Goal: Information Seeking & Learning: Learn about a topic

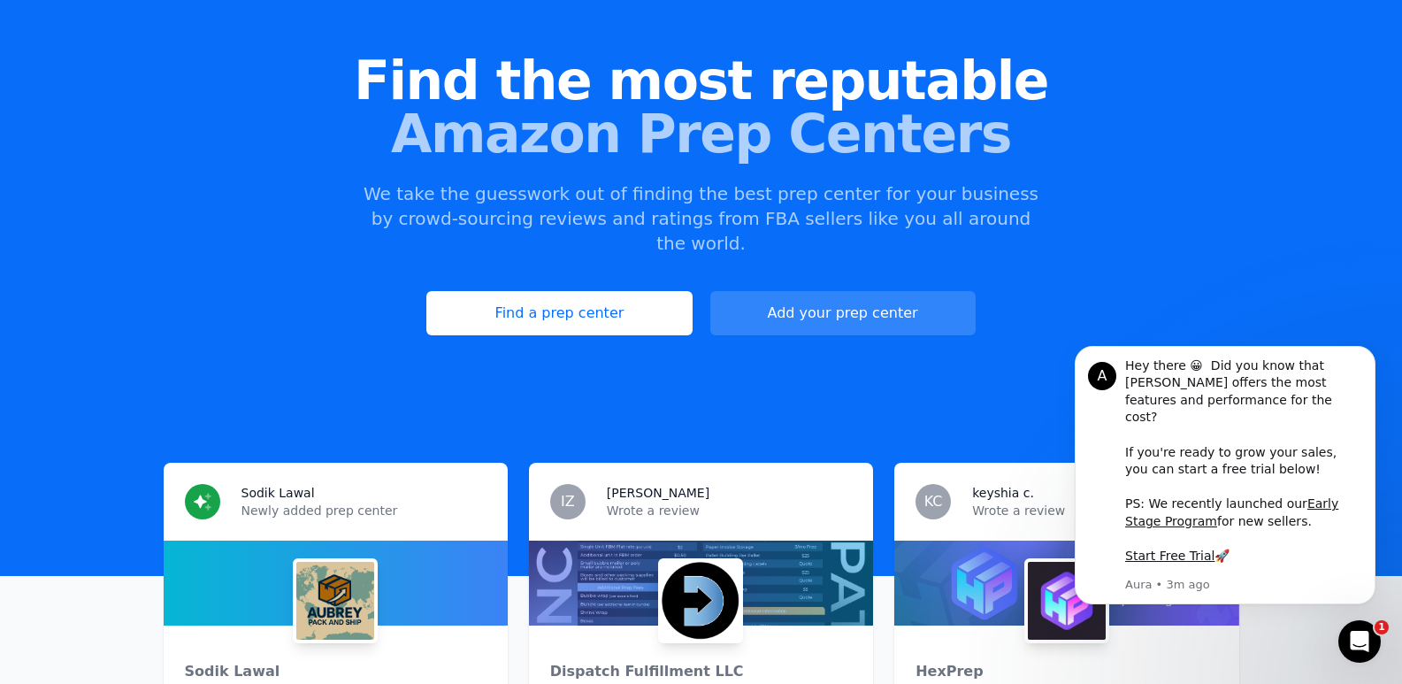
scroll to position [88, 0]
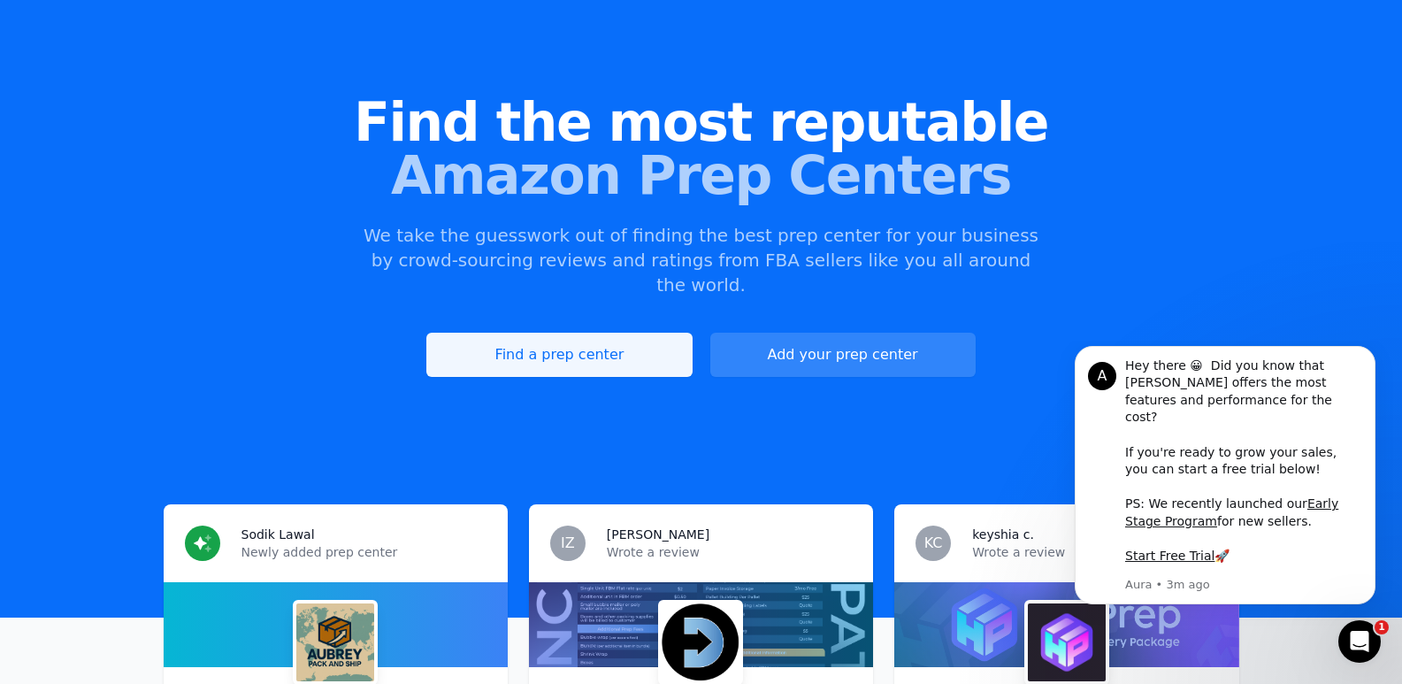
click at [630, 333] on link "Find a prep center" at bounding box center [558, 355] width 265 height 44
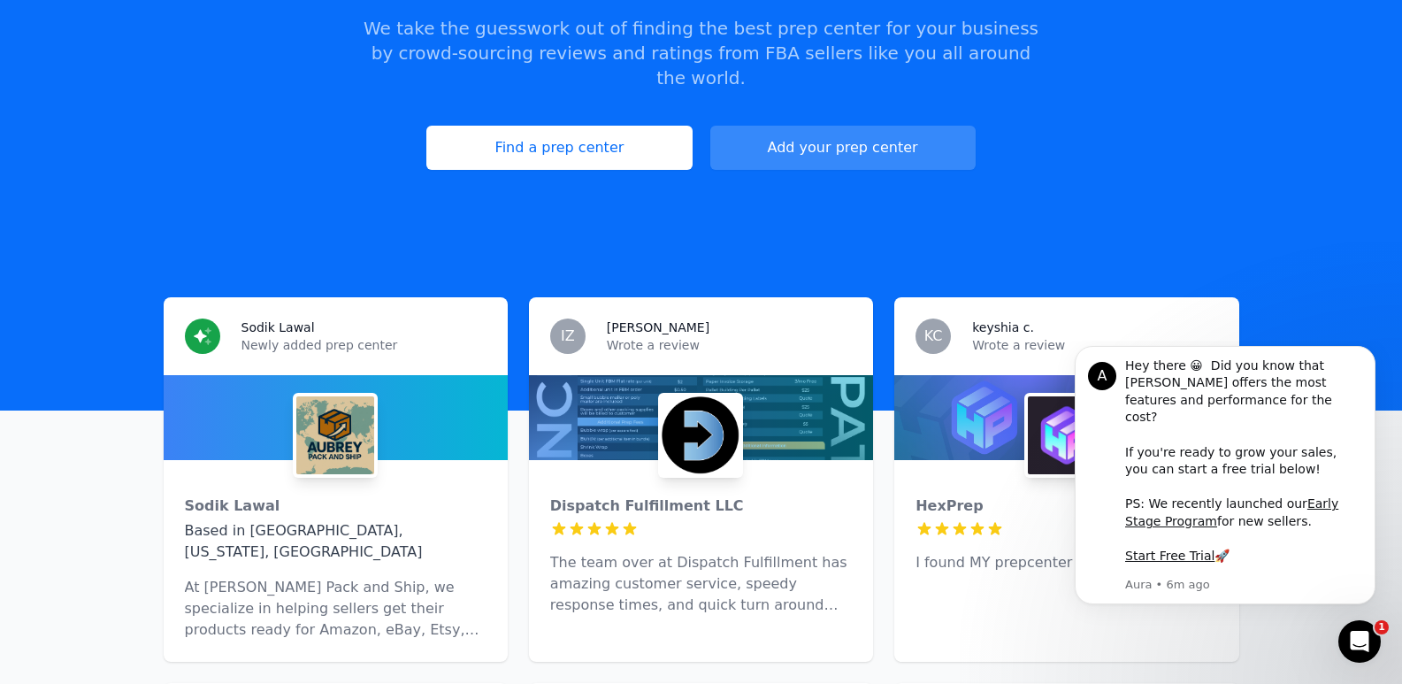
scroll to position [442, 0]
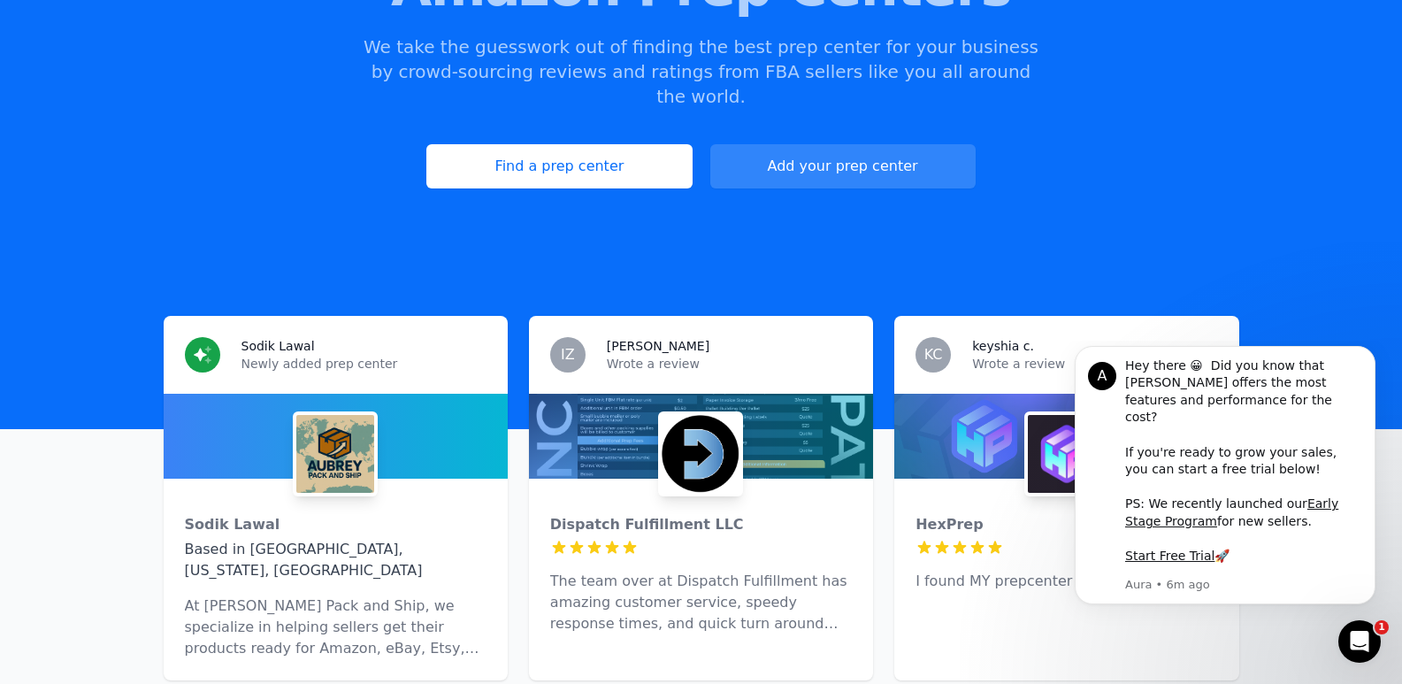
scroll to position [0, 0]
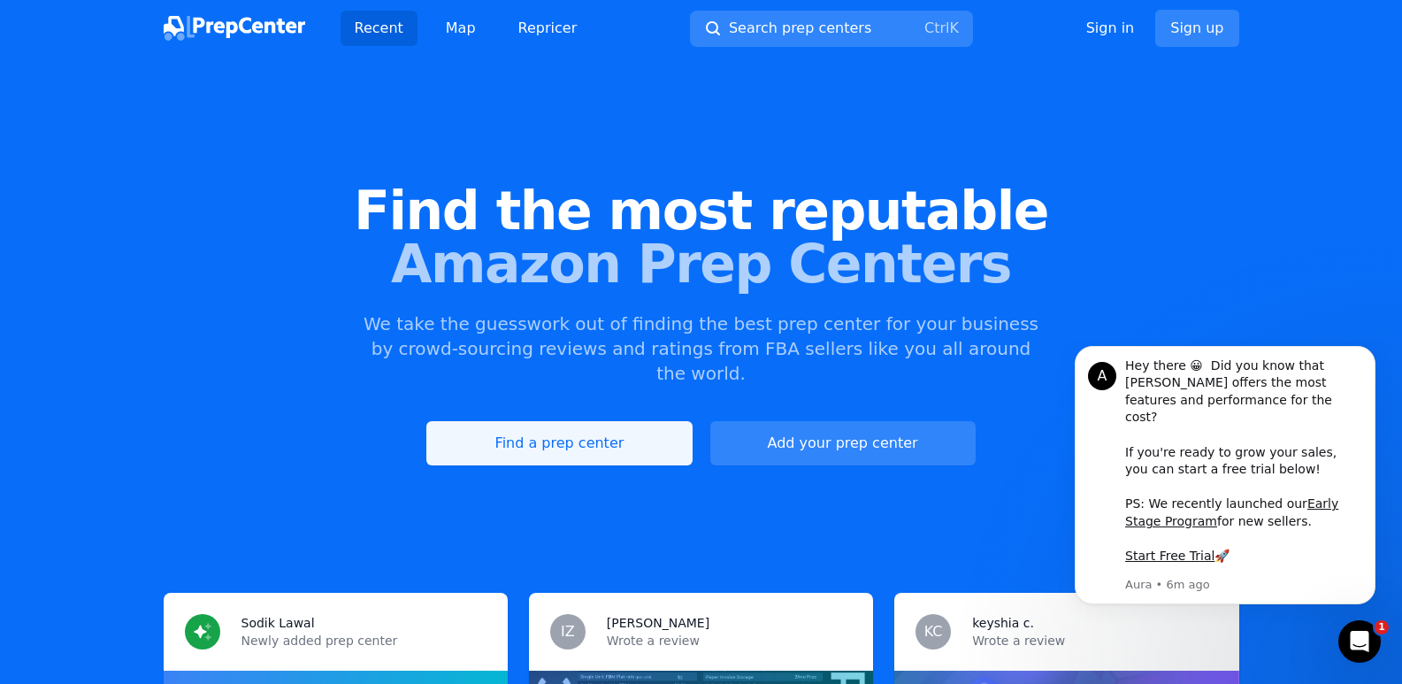
click at [528, 421] on link "Find a prep center" at bounding box center [558, 443] width 265 height 44
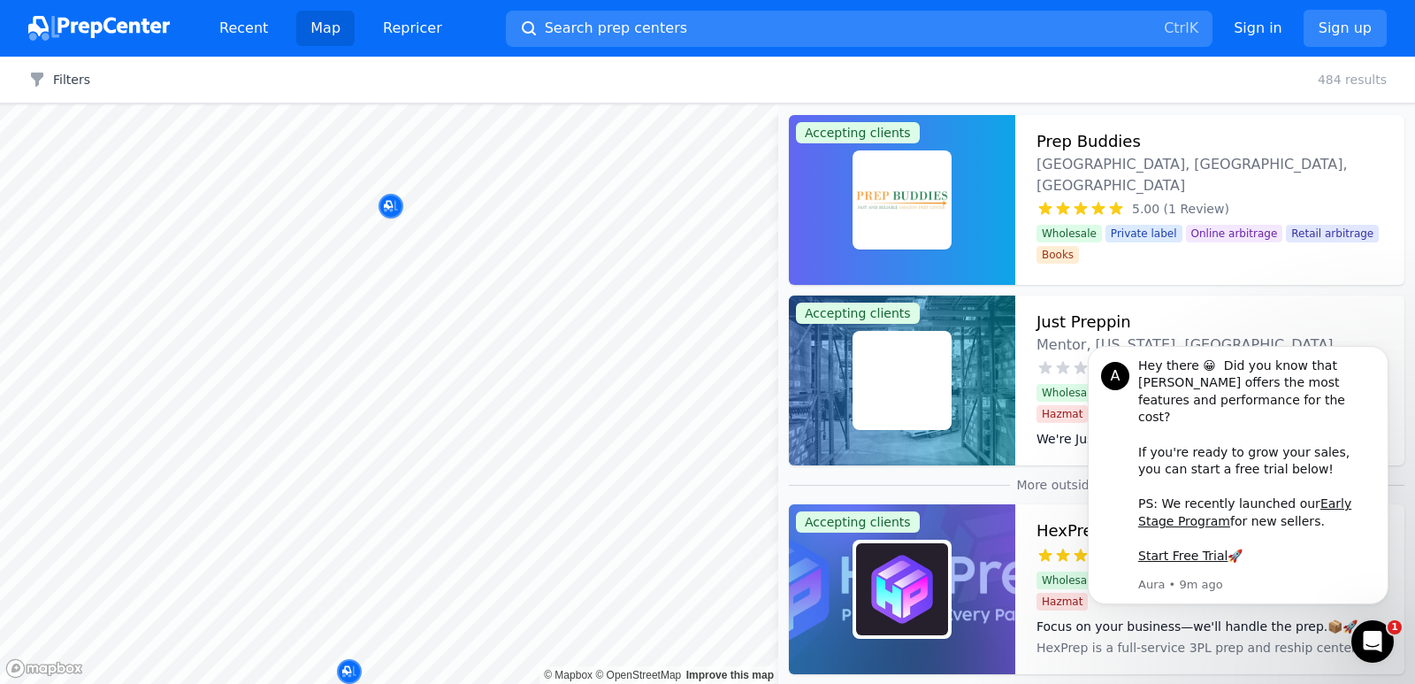
click at [481, 218] on body "Recent Map Repricer Search prep centers Ctrl K Open main menu Sign in Sign up F…" at bounding box center [707, 342] width 1415 height 684
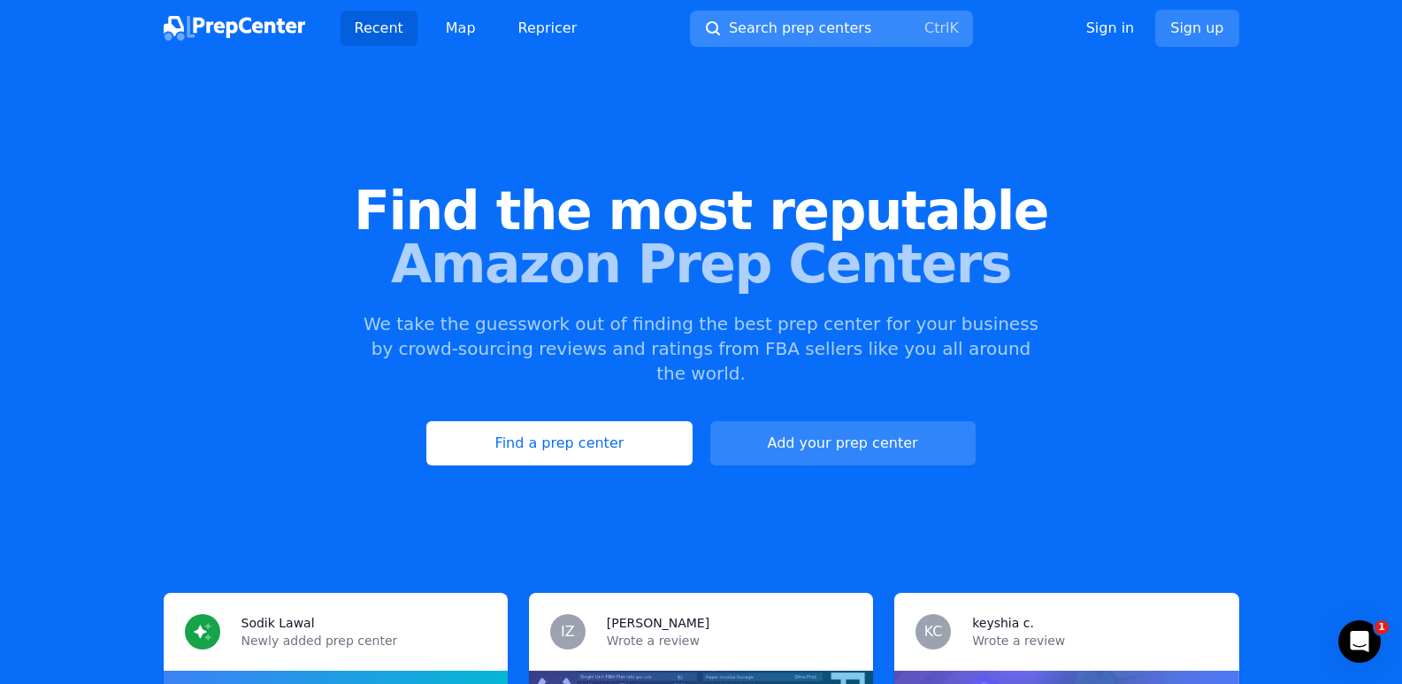
click at [770, 34] on span "Search prep centers" at bounding box center [800, 28] width 142 height 21
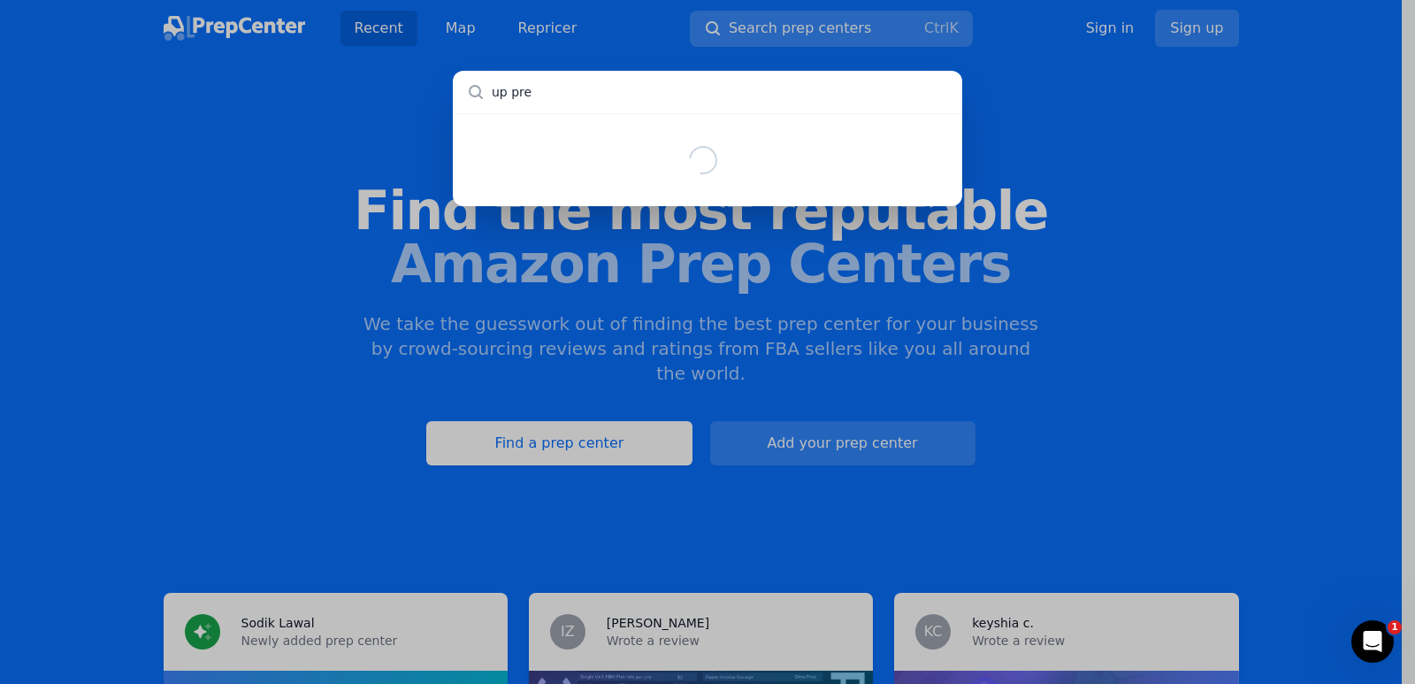
type input "up prep"
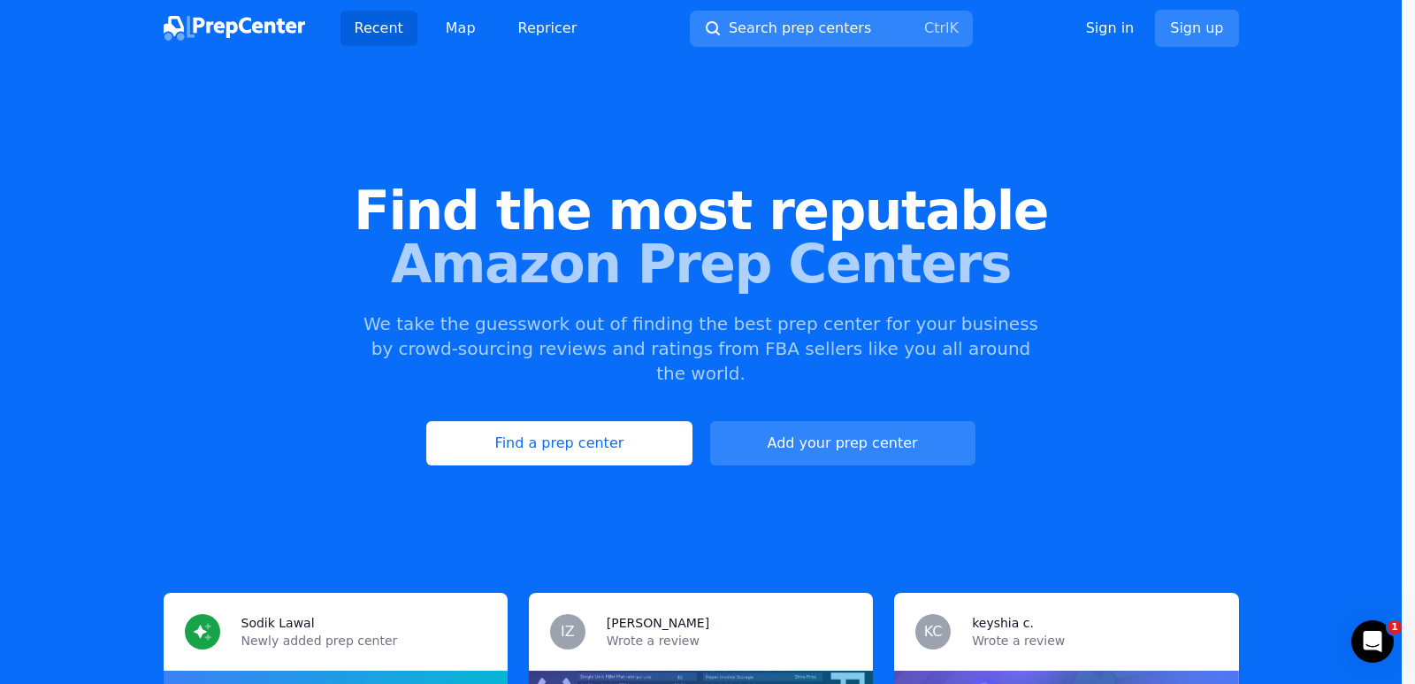
click at [797, 32] on div at bounding box center [707, 342] width 1415 height 684
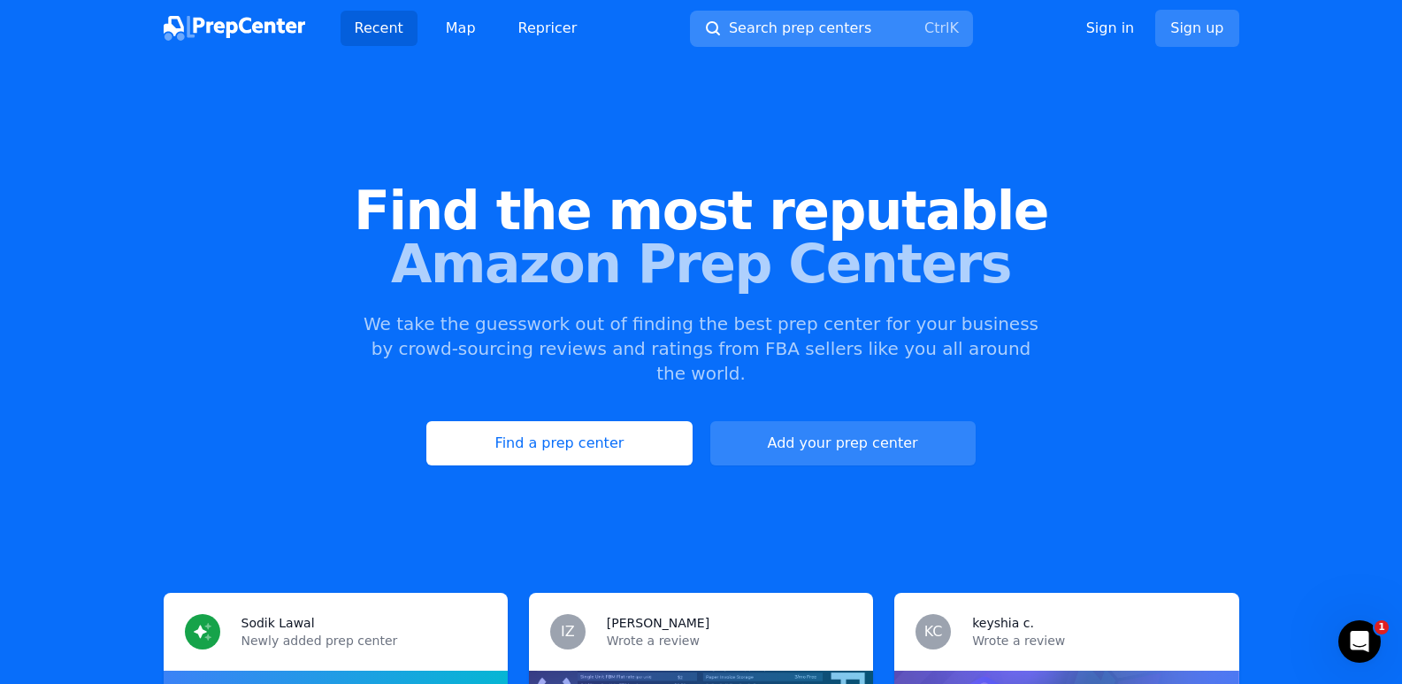
click at [799, 24] on span "Search prep centers" at bounding box center [800, 28] width 142 height 21
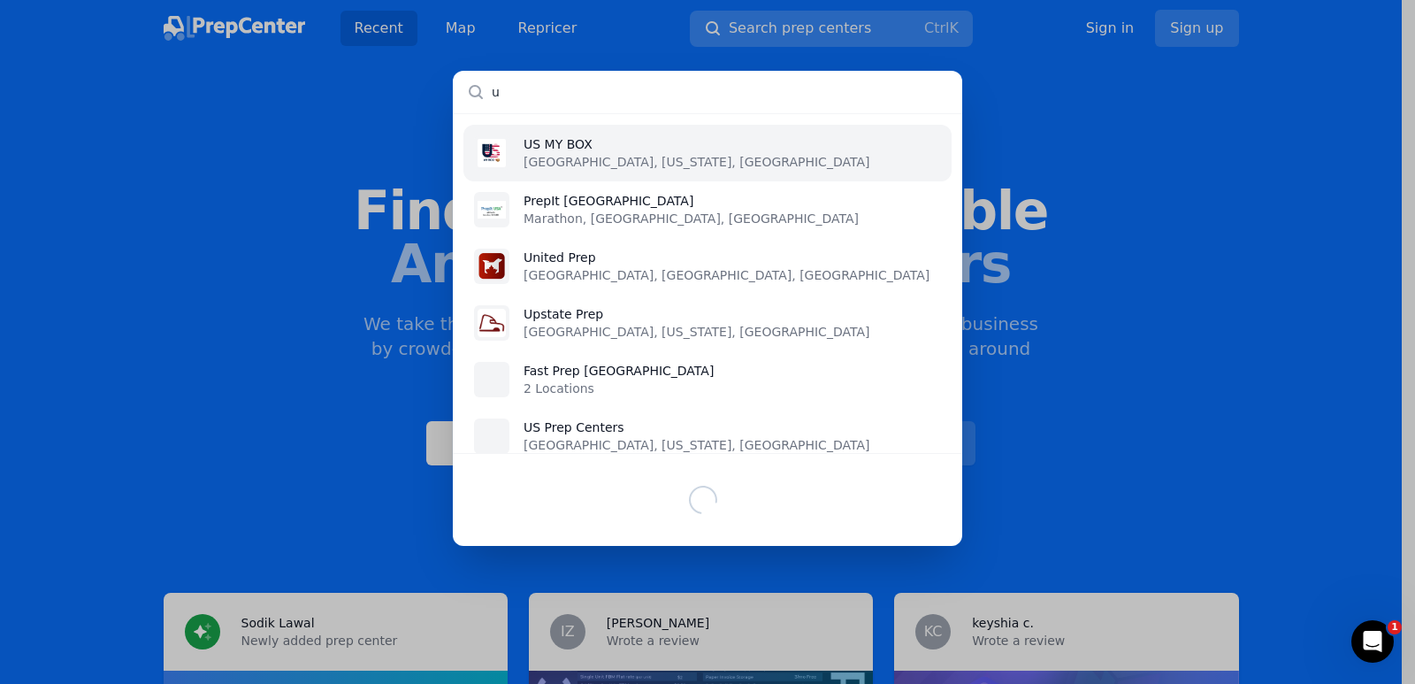
type input "us"
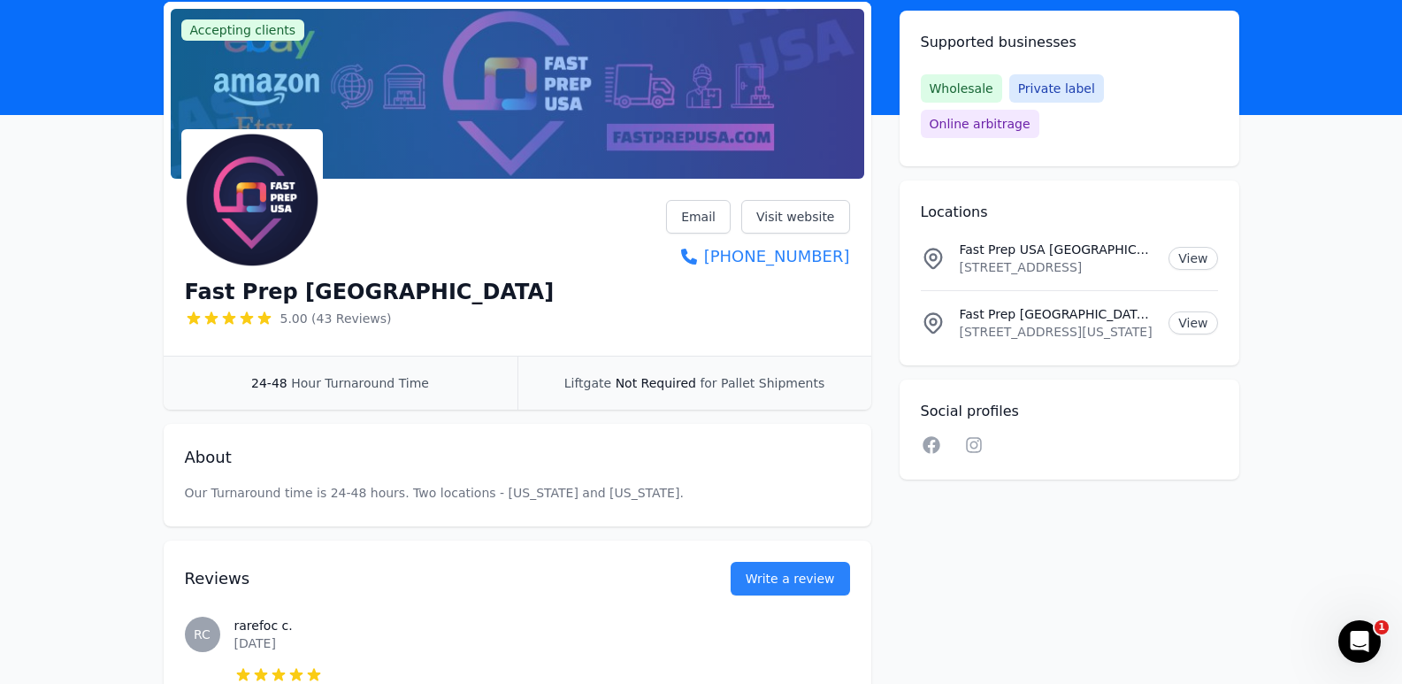
scroll to position [265, 0]
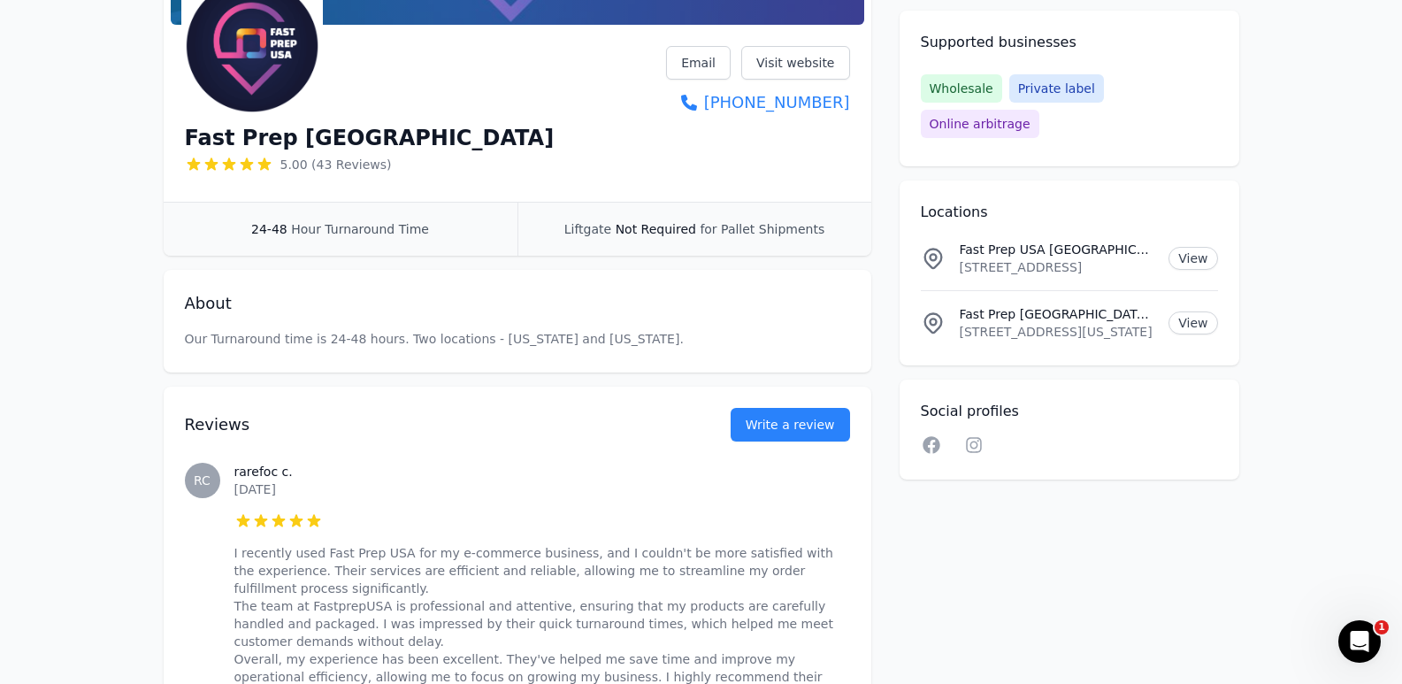
click at [606, 222] on span "Liftgate" at bounding box center [587, 229] width 47 height 14
click at [436, 315] on h2 "About" at bounding box center [517, 303] width 665 height 25
click at [439, 331] on p "Our Turnaround time is 24-48 hours. Two locations - [US_STATE] and [US_STATE]." at bounding box center [517, 339] width 665 height 18
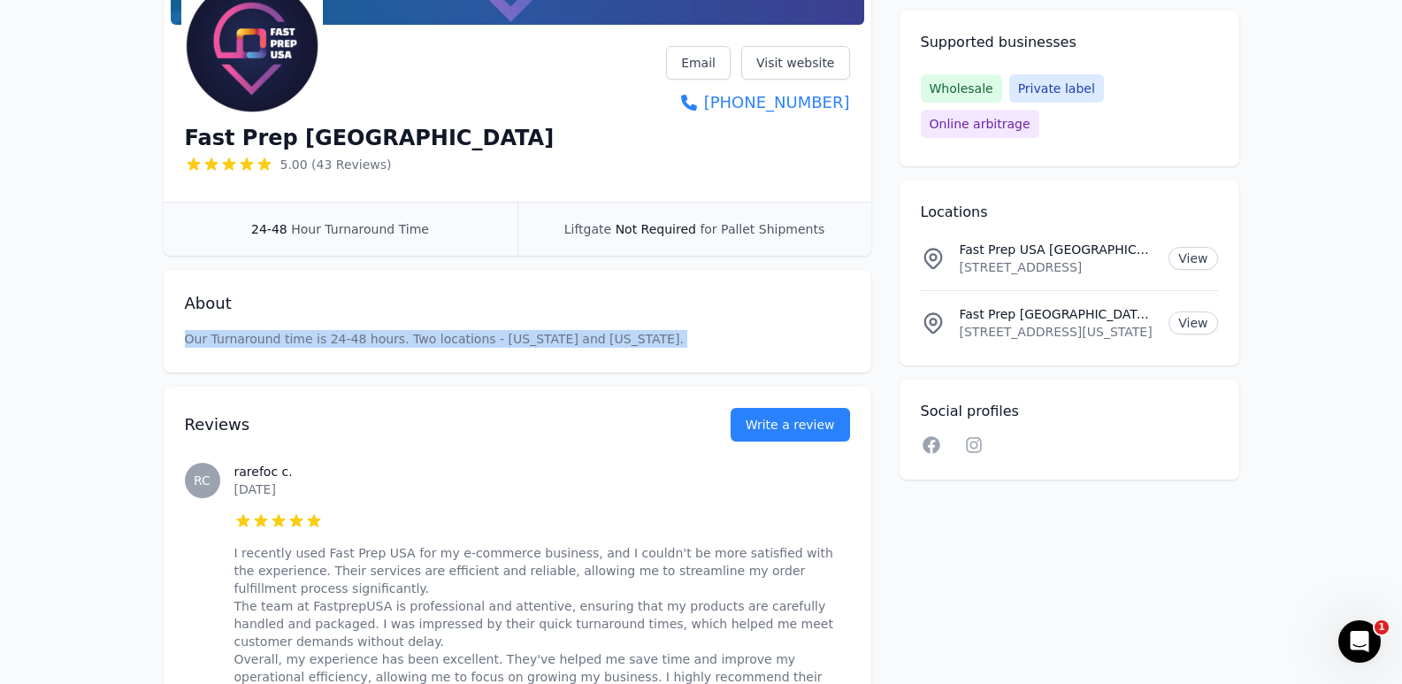
click at [439, 331] on p "Our Turnaround time is 24-48 hours. Two locations - [US_STATE] and [US_STATE]." at bounding box center [517, 339] width 665 height 18
click at [485, 318] on div "About Our Turnaround time is 24-48 hours. Two locations - Florida and Illinois." at bounding box center [518, 321] width 708 height 103
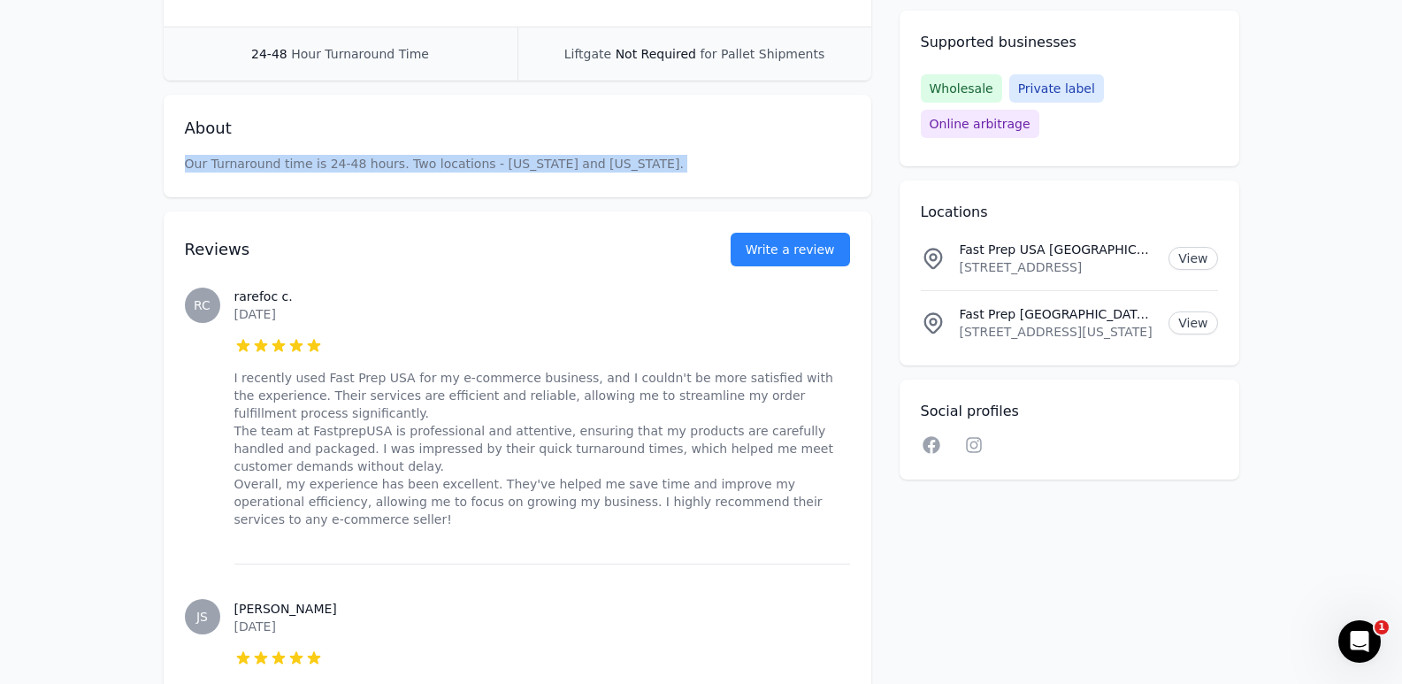
scroll to position [442, 0]
click at [812, 249] on link "Write a review" at bounding box center [790, 248] width 119 height 34
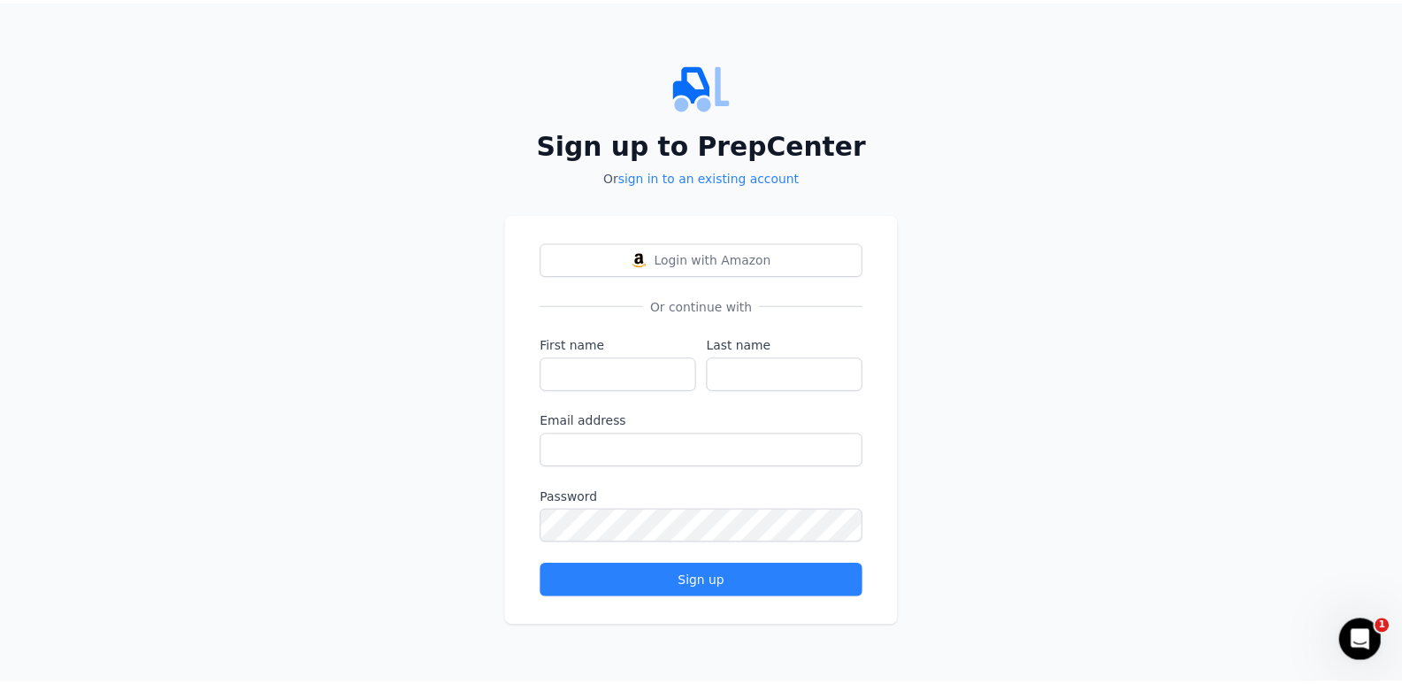
scroll to position [69, 0]
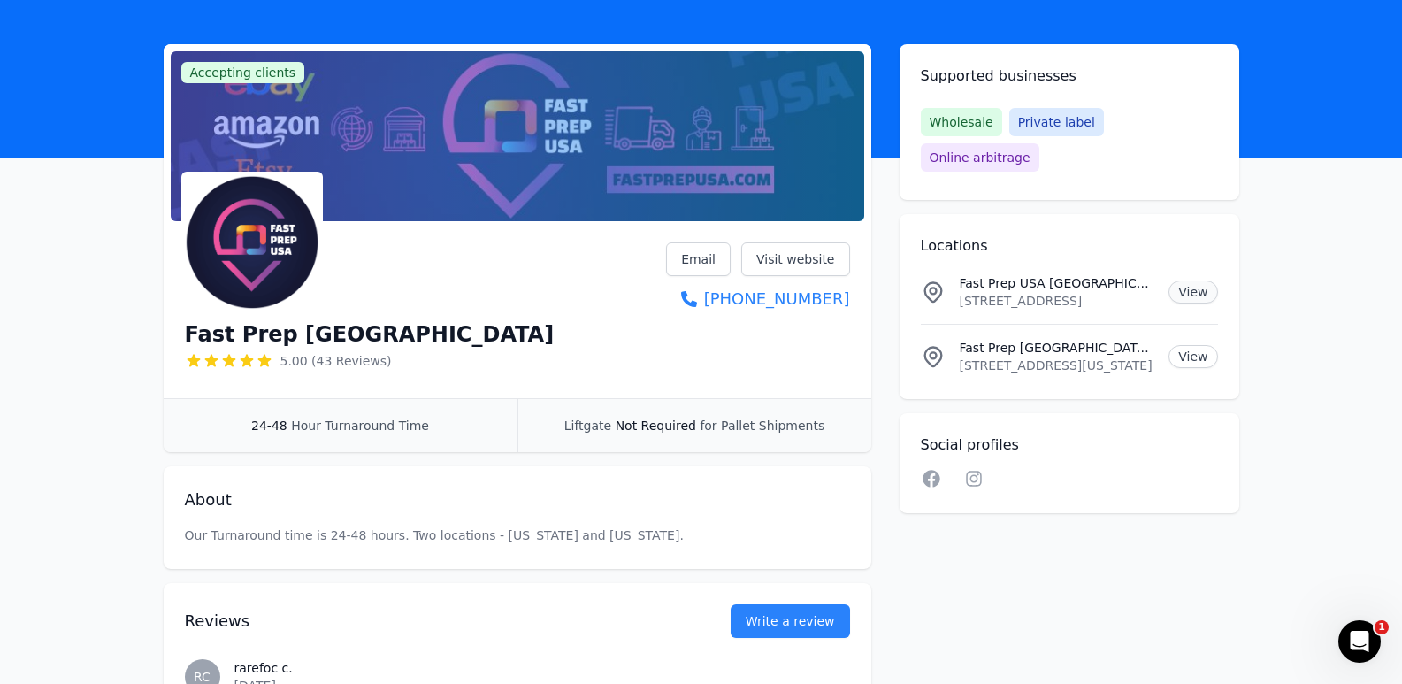
click at [1204, 280] on link "View" at bounding box center [1192, 291] width 49 height 23
click at [787, 262] on link "Visit website" at bounding box center [795, 259] width 109 height 34
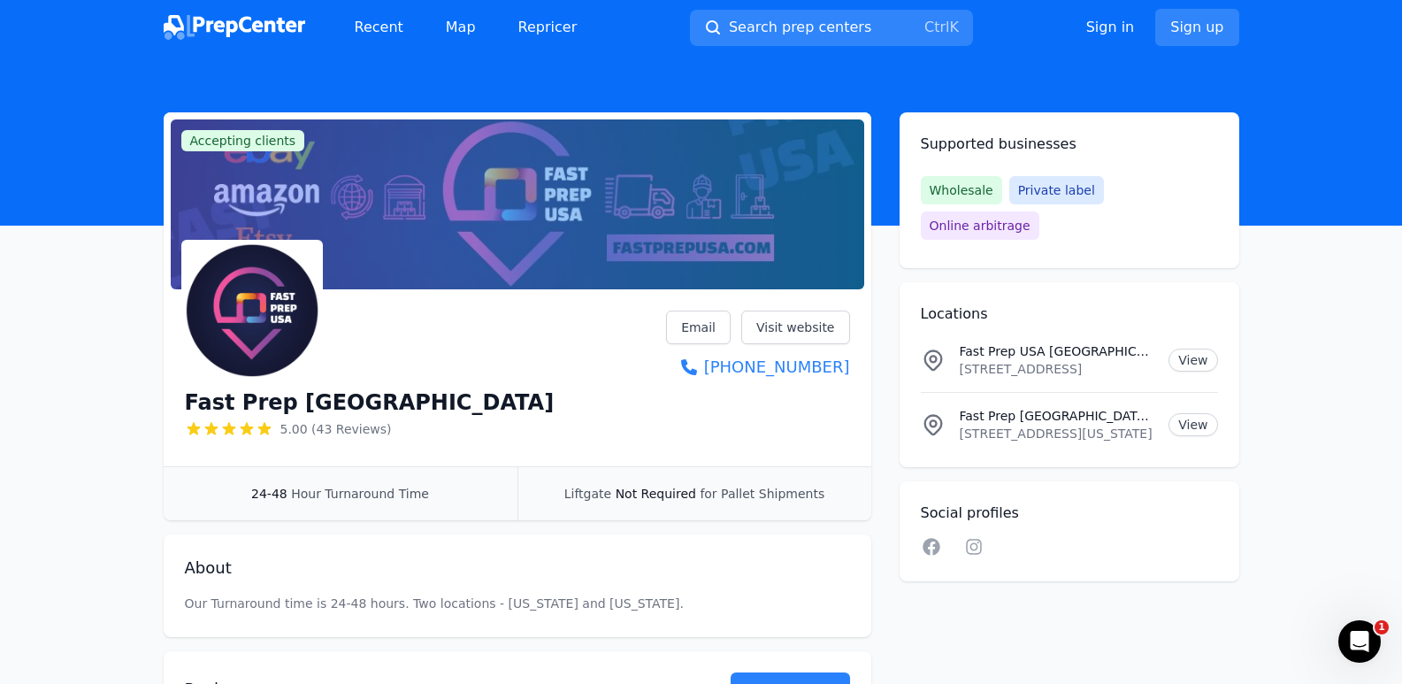
scroll to position [0, 0]
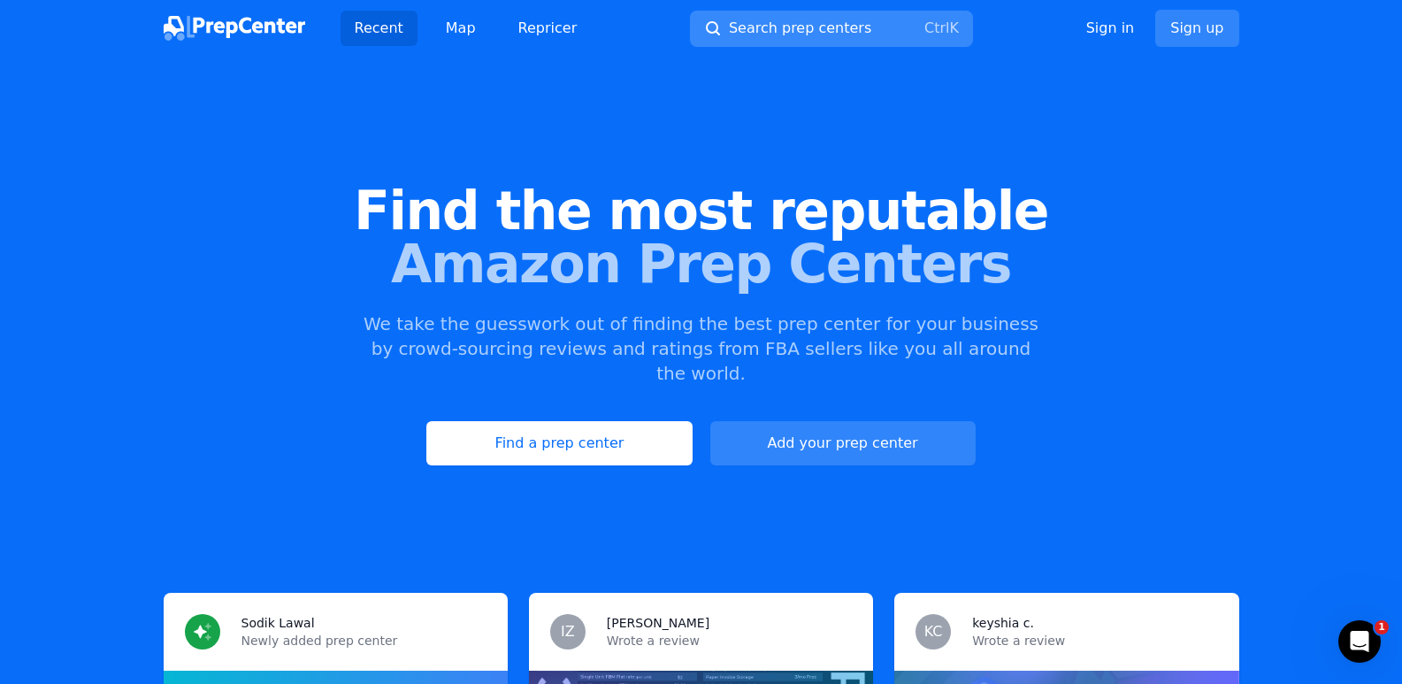
click at [830, 12] on button "Search prep centers Ctrl K" at bounding box center [831, 29] width 283 height 36
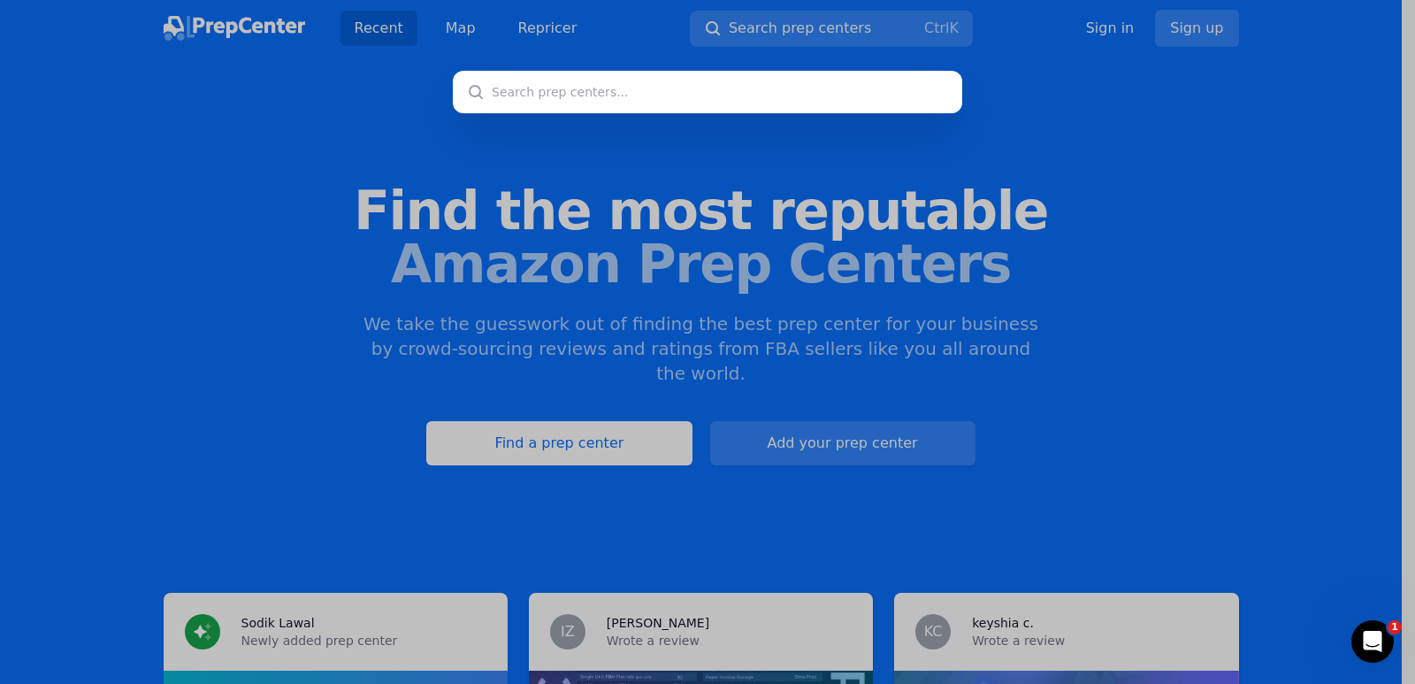
click at [944, 24] on div at bounding box center [707, 342] width 1415 height 684
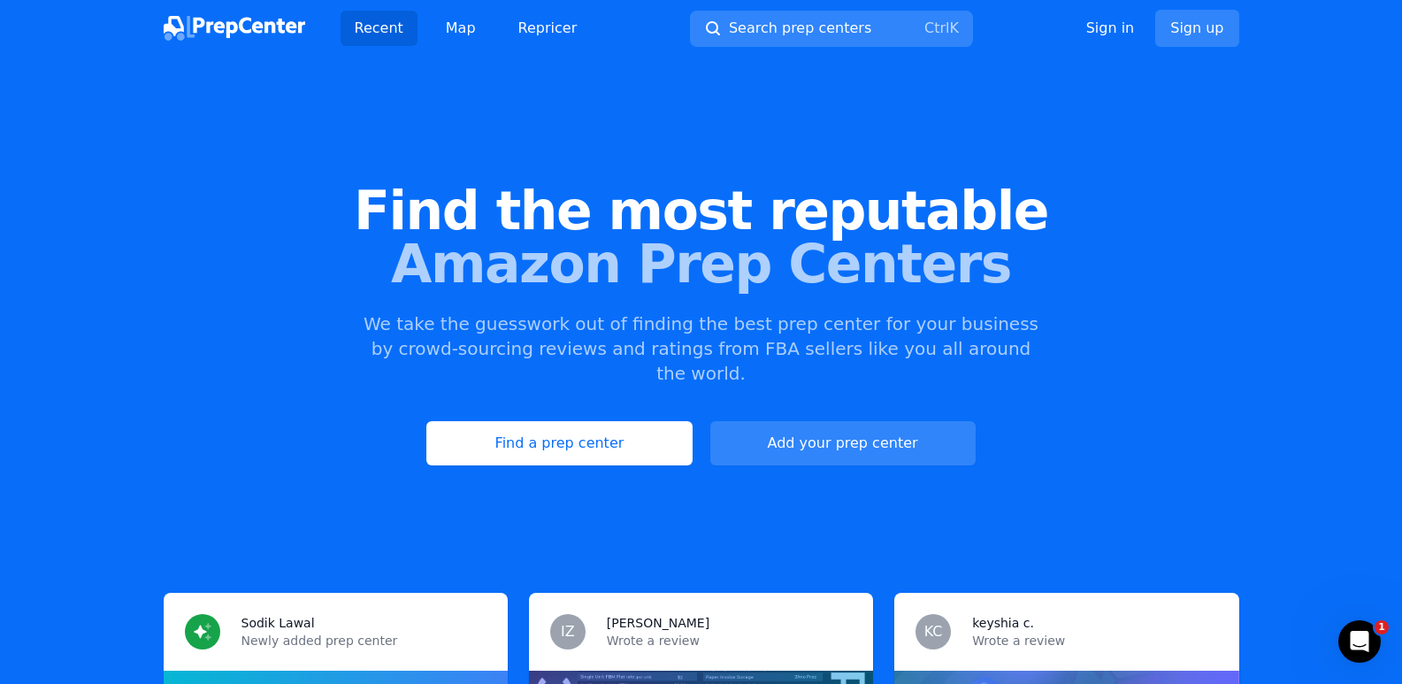
click at [944, 24] on kbd "Ctrl" at bounding box center [936, 27] width 25 height 17
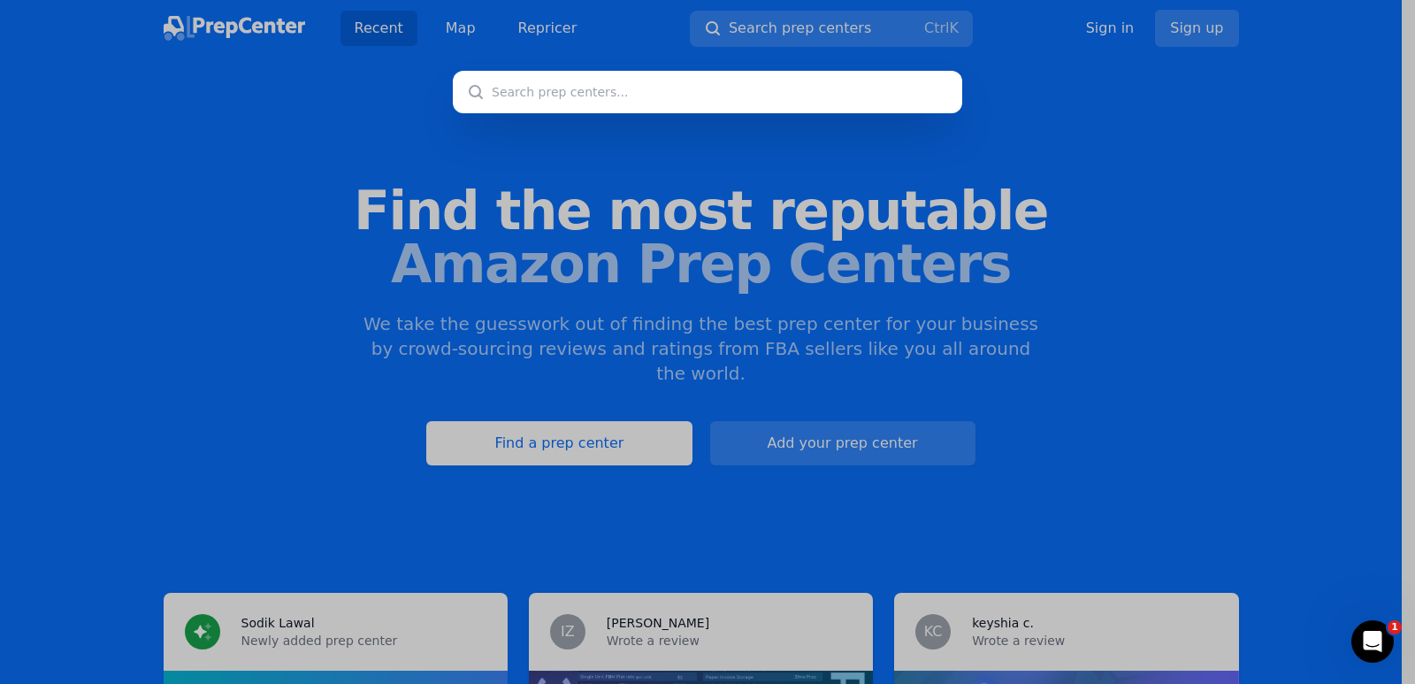
click at [894, 139] on div at bounding box center [707, 342] width 1415 height 684
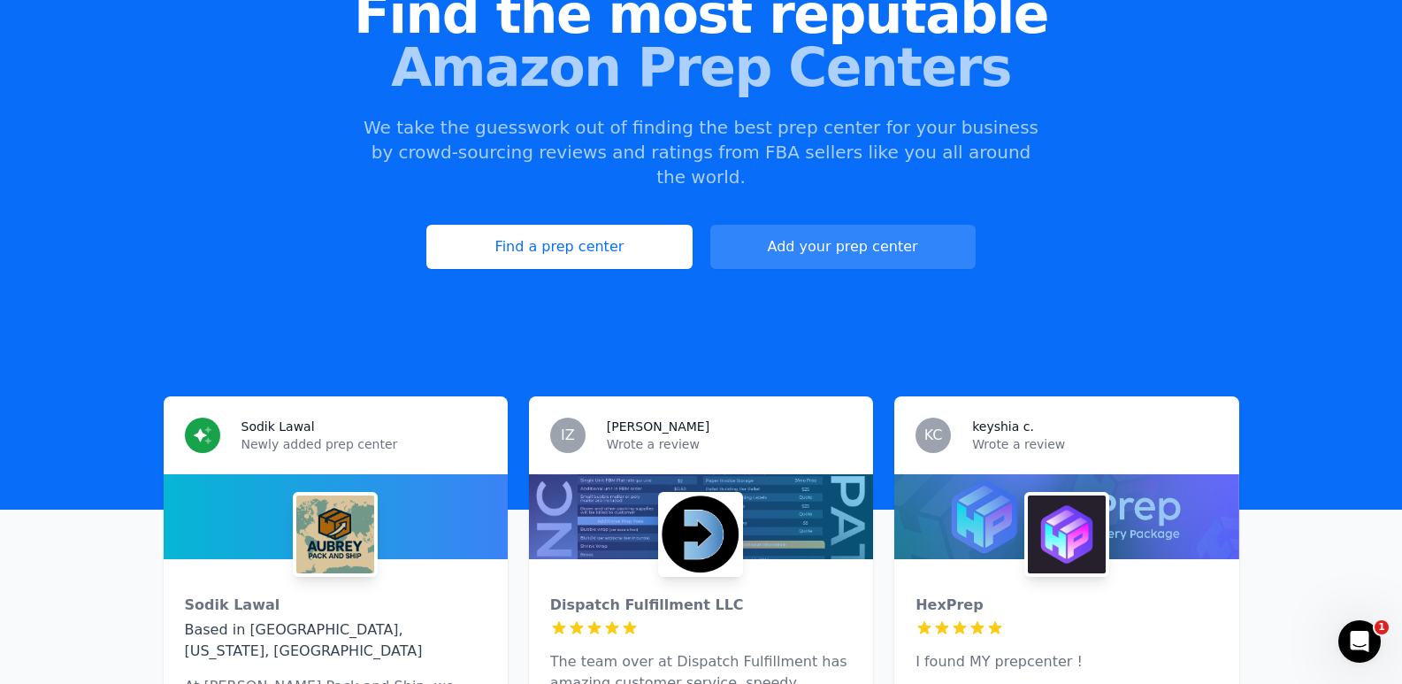
scroll to position [265, 0]
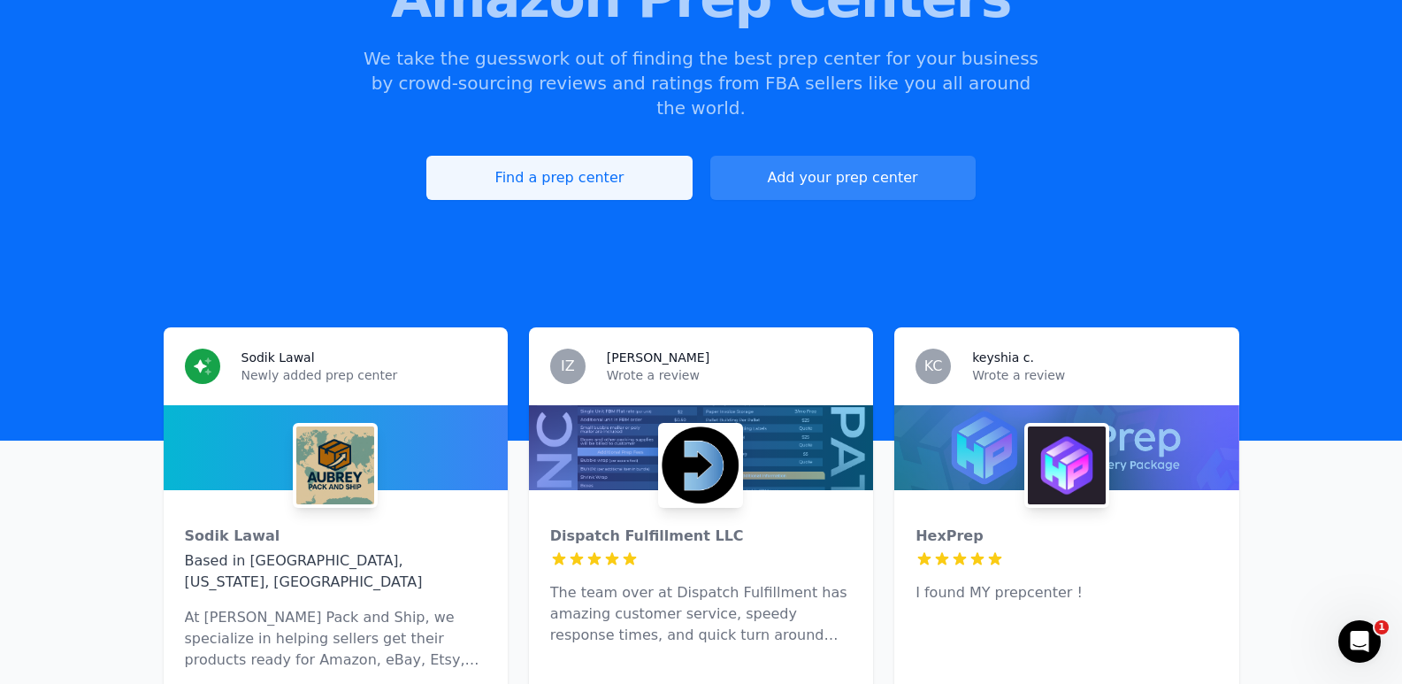
click at [627, 165] on link "Find a prep center" at bounding box center [558, 178] width 265 height 44
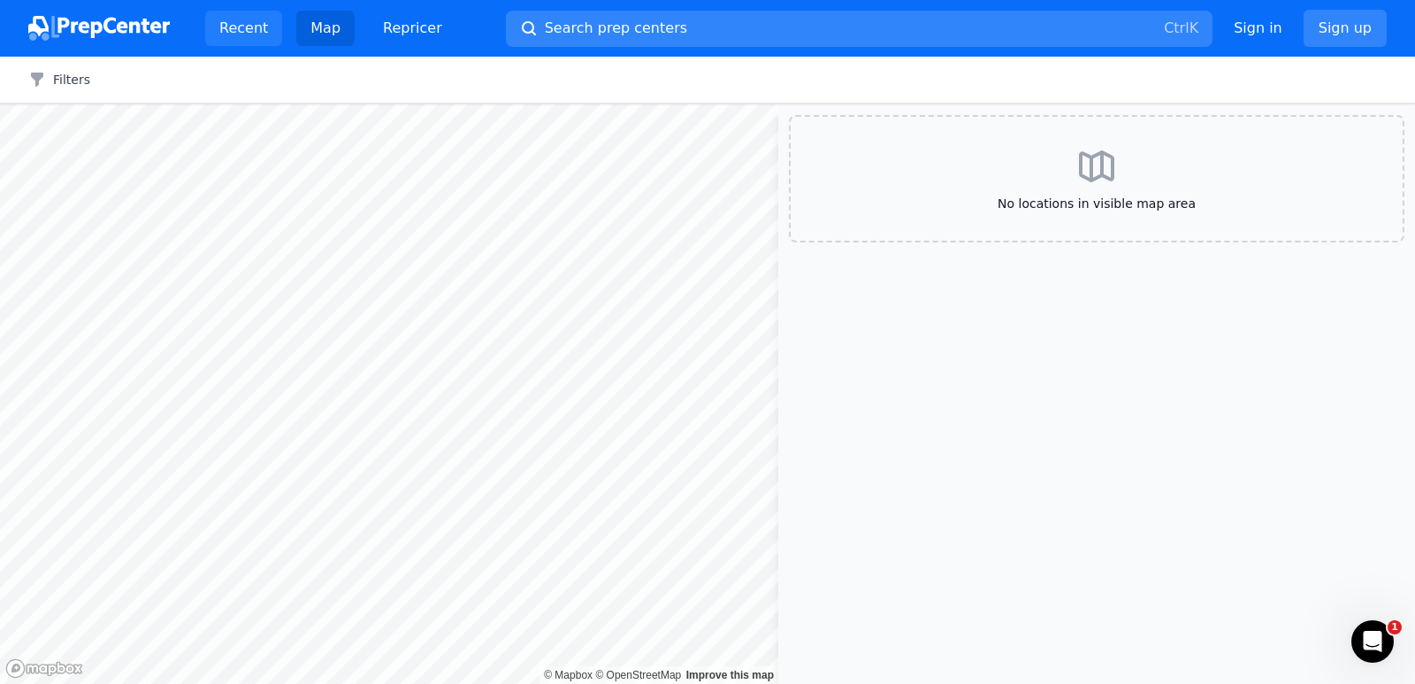
click at [227, 29] on link "Recent" at bounding box center [243, 28] width 77 height 35
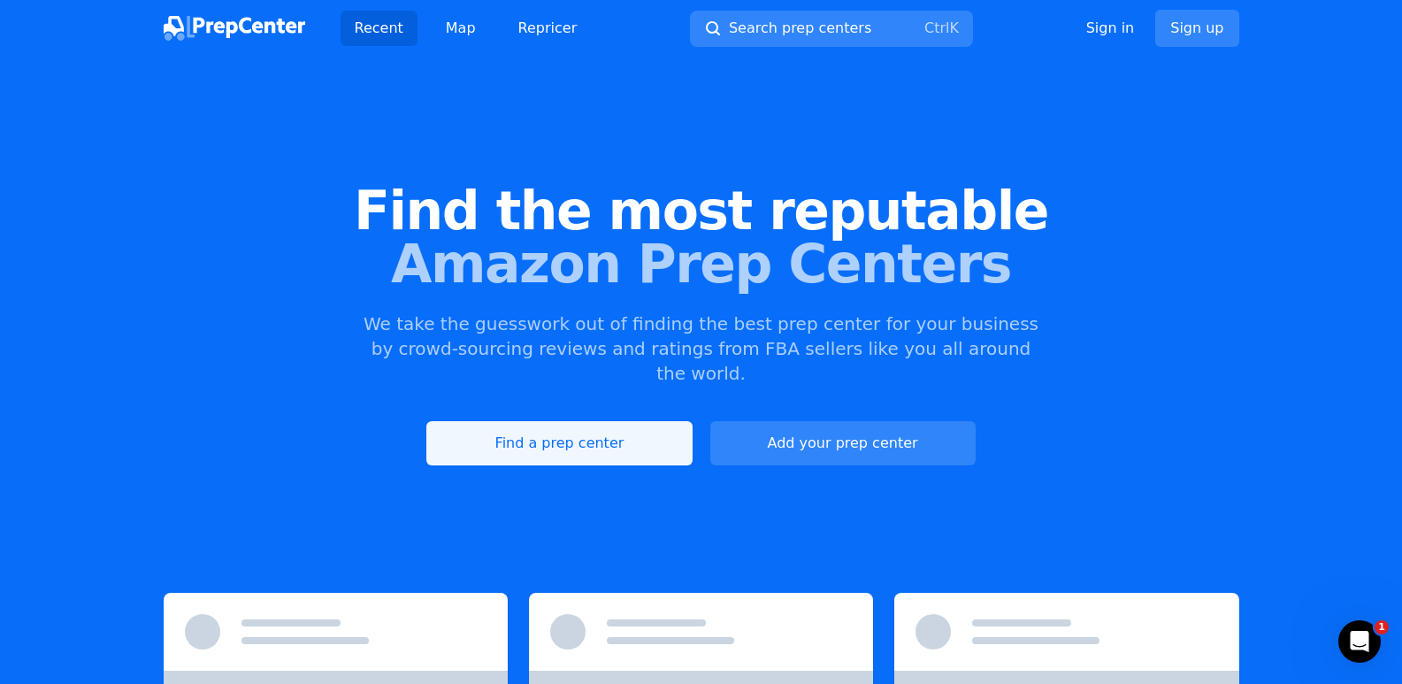
click at [602, 421] on link "Find a prep center" at bounding box center [558, 443] width 265 height 44
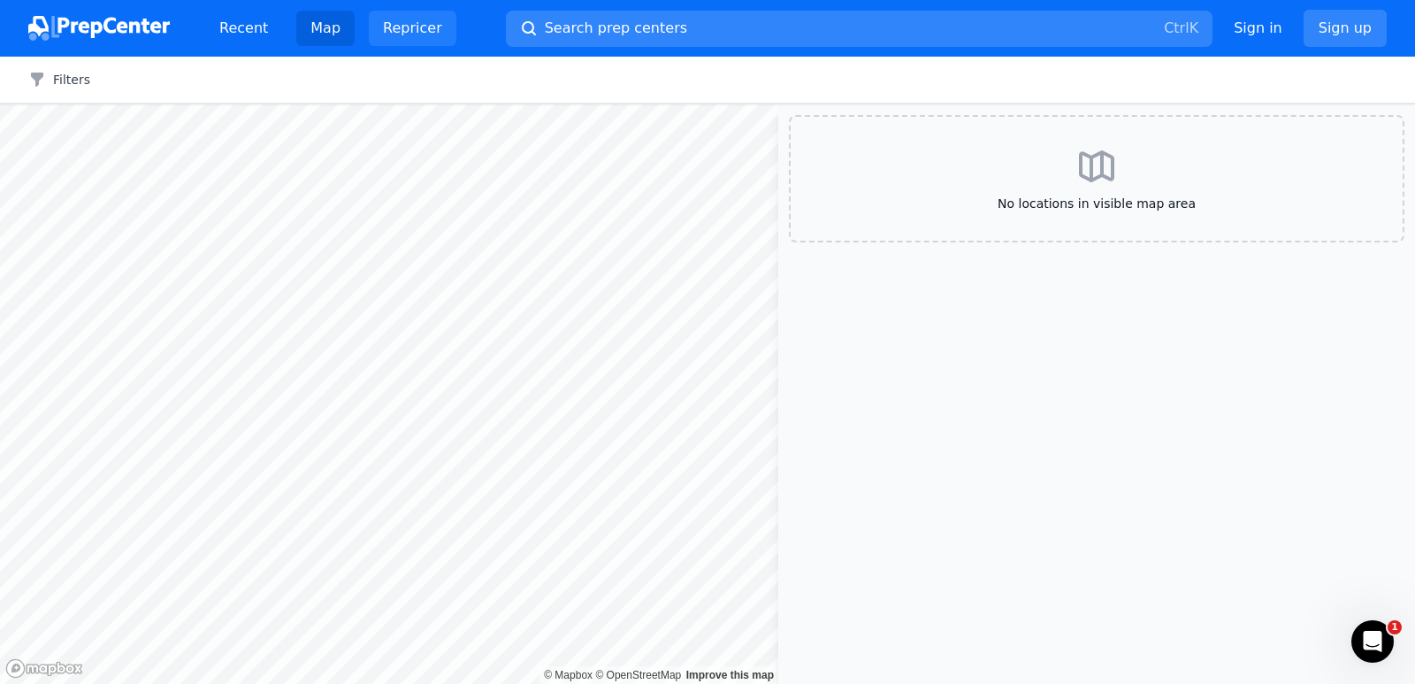
click at [398, 23] on link "Repricer" at bounding box center [413, 28] width 88 height 35
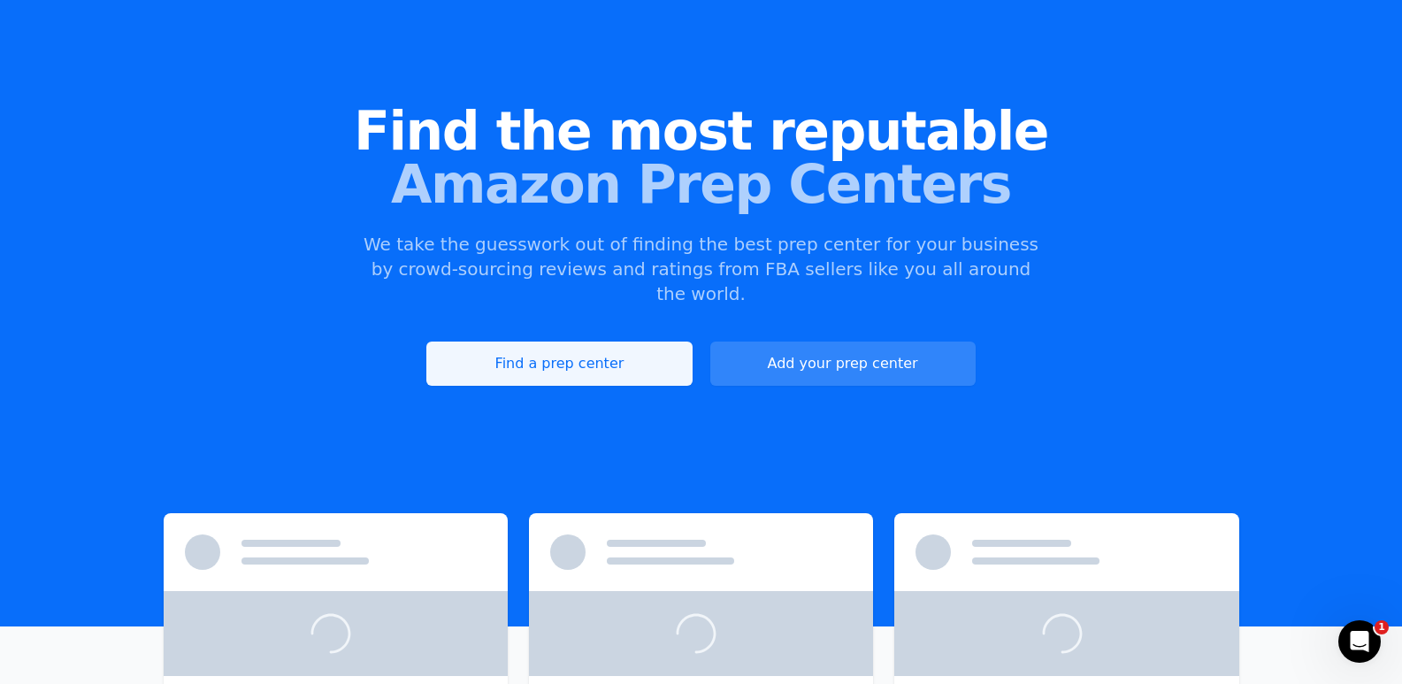
scroll to position [177, 0]
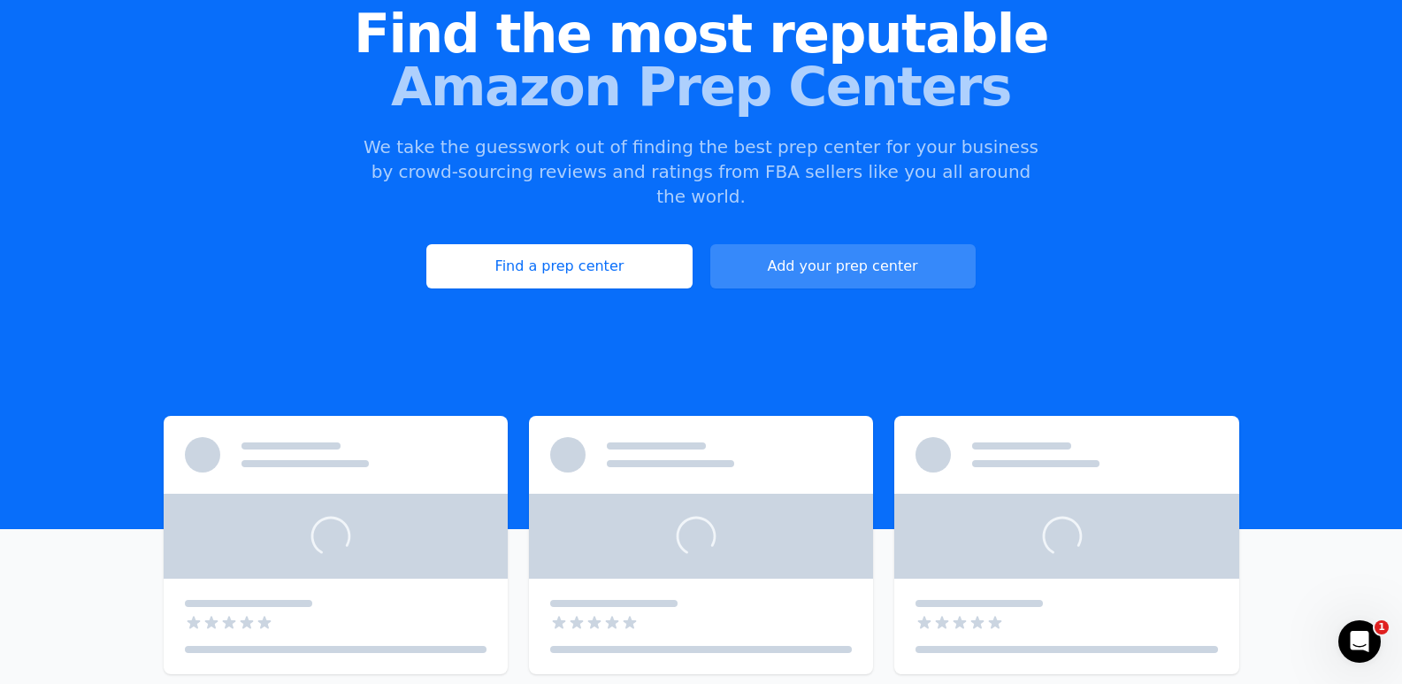
click at [861, 247] on link "Add your prep center" at bounding box center [842, 266] width 265 height 44
click at [833, 244] on link "Add your prep center" at bounding box center [842, 266] width 265 height 44
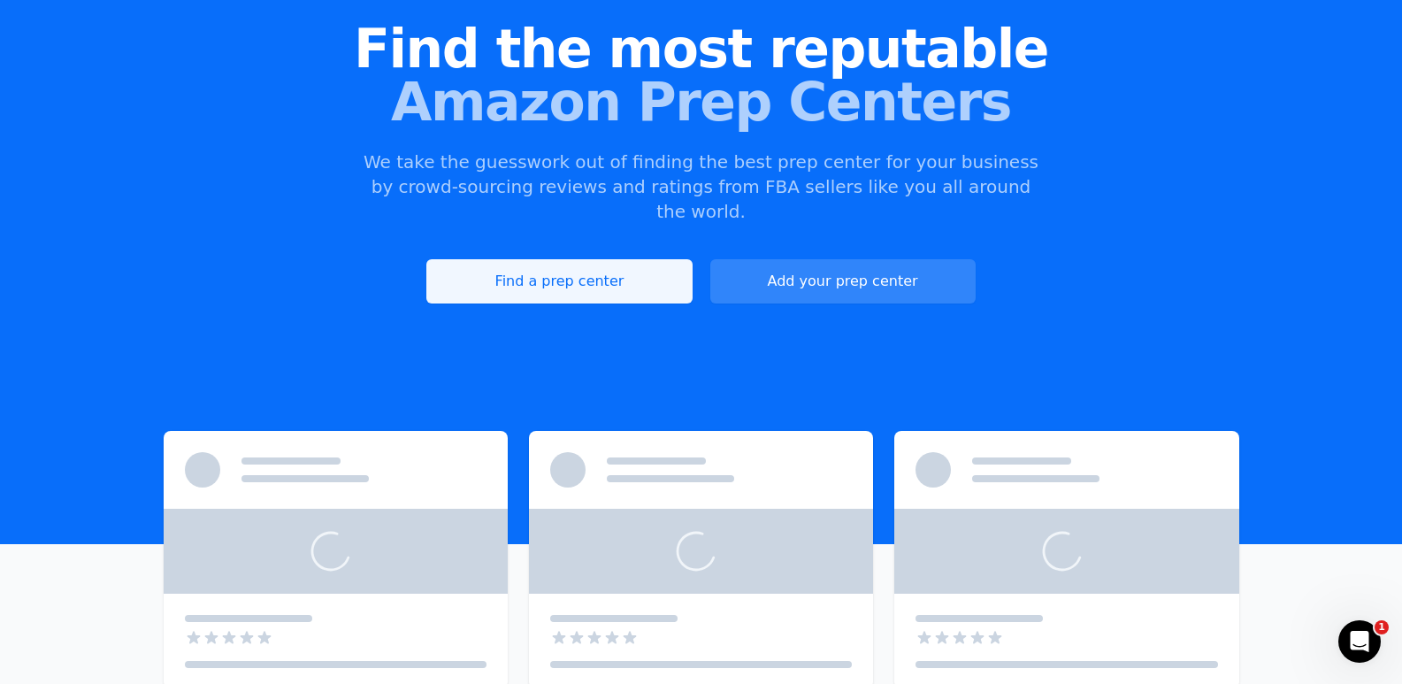
scroll to position [249, 0]
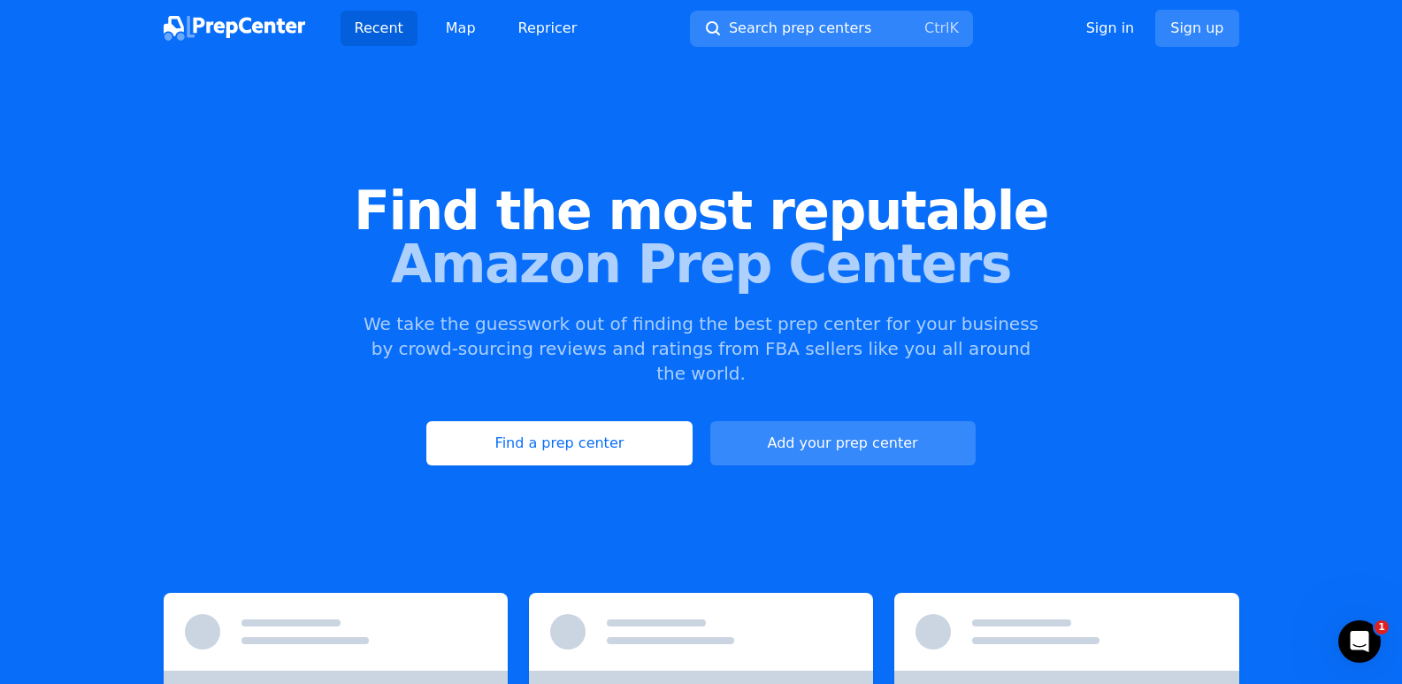
click at [866, 429] on link "Add your prep center" at bounding box center [842, 443] width 265 height 44
click at [901, 11] on button "Search prep centers Ctrl K" at bounding box center [831, 29] width 283 height 36
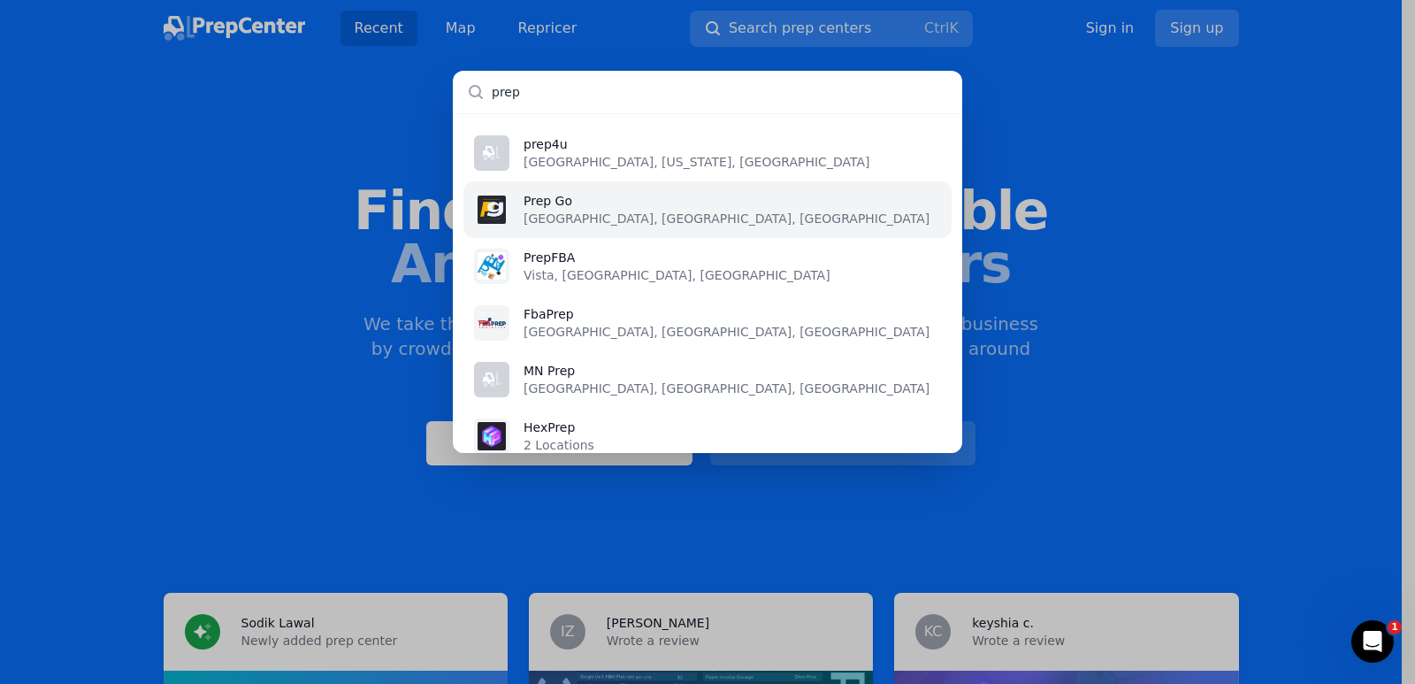
type input "prep"
click at [536, 206] on p "Prep Go" at bounding box center [727, 201] width 406 height 18
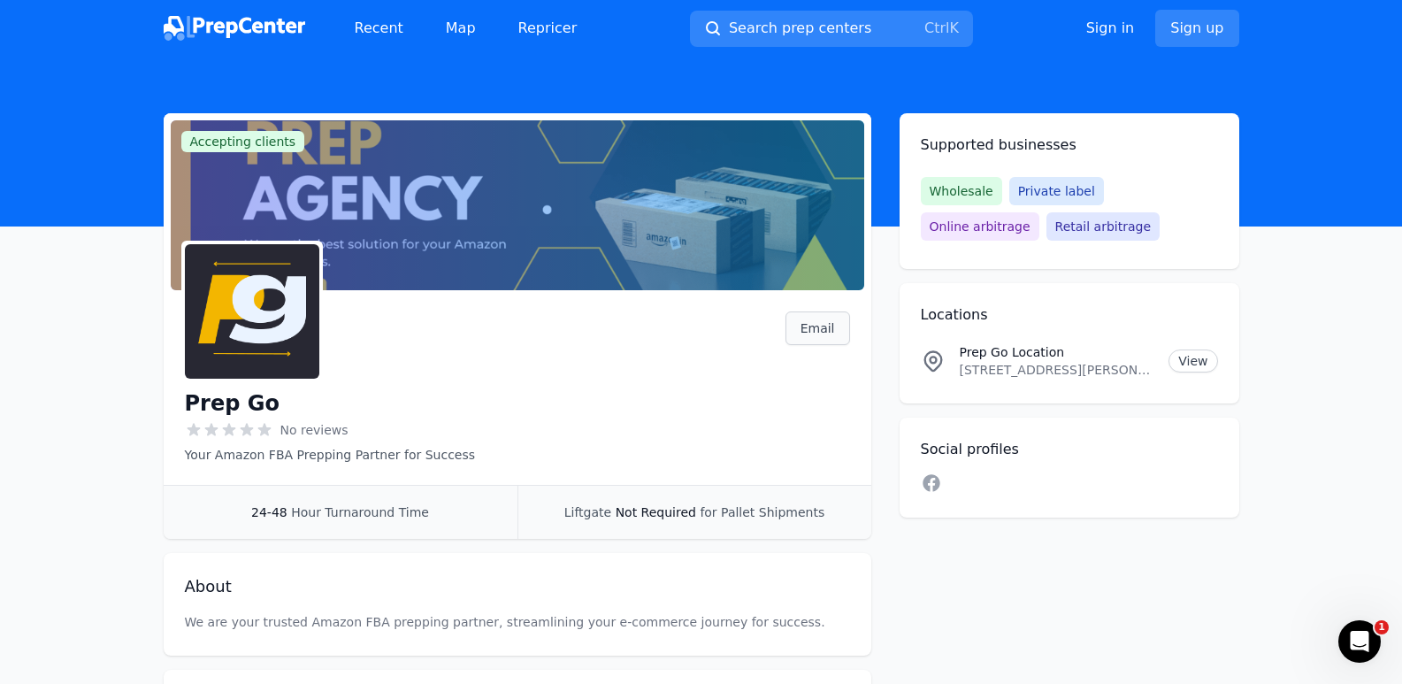
click at [829, 336] on link "Email" at bounding box center [817, 328] width 65 height 34
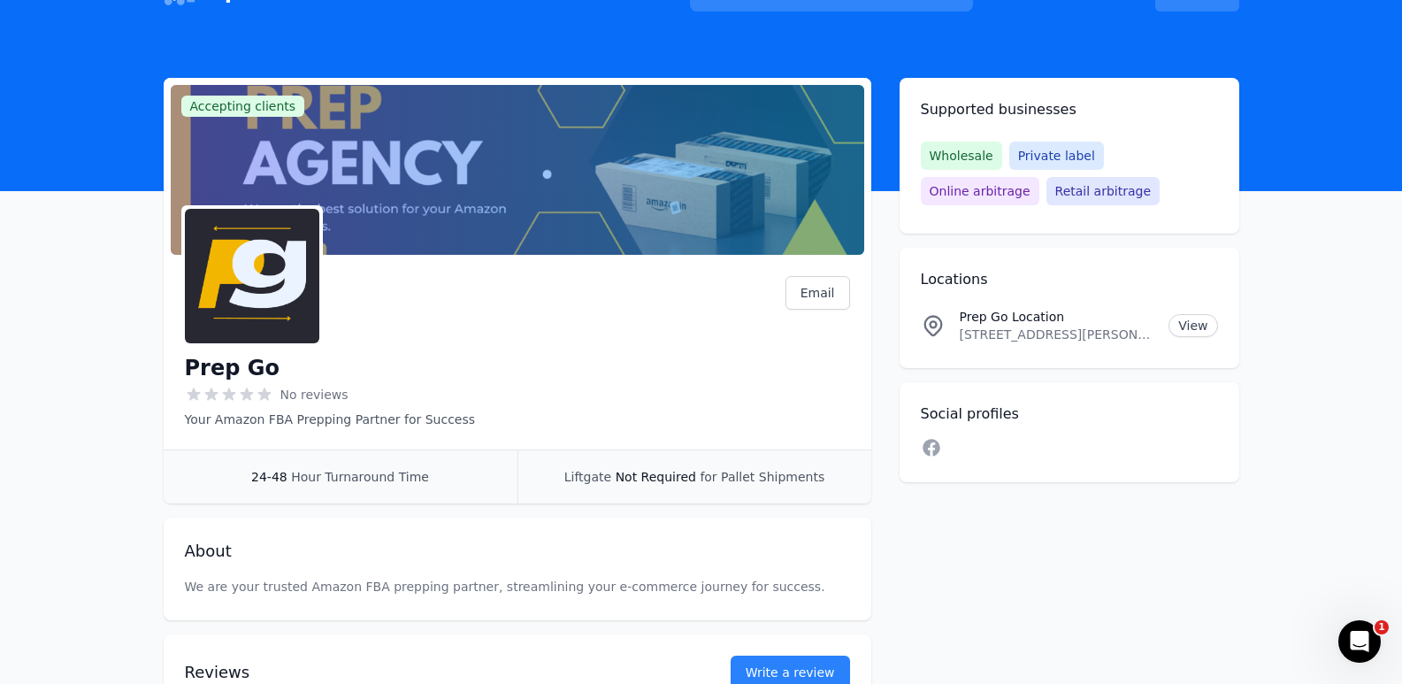
scroll to position [34, 0]
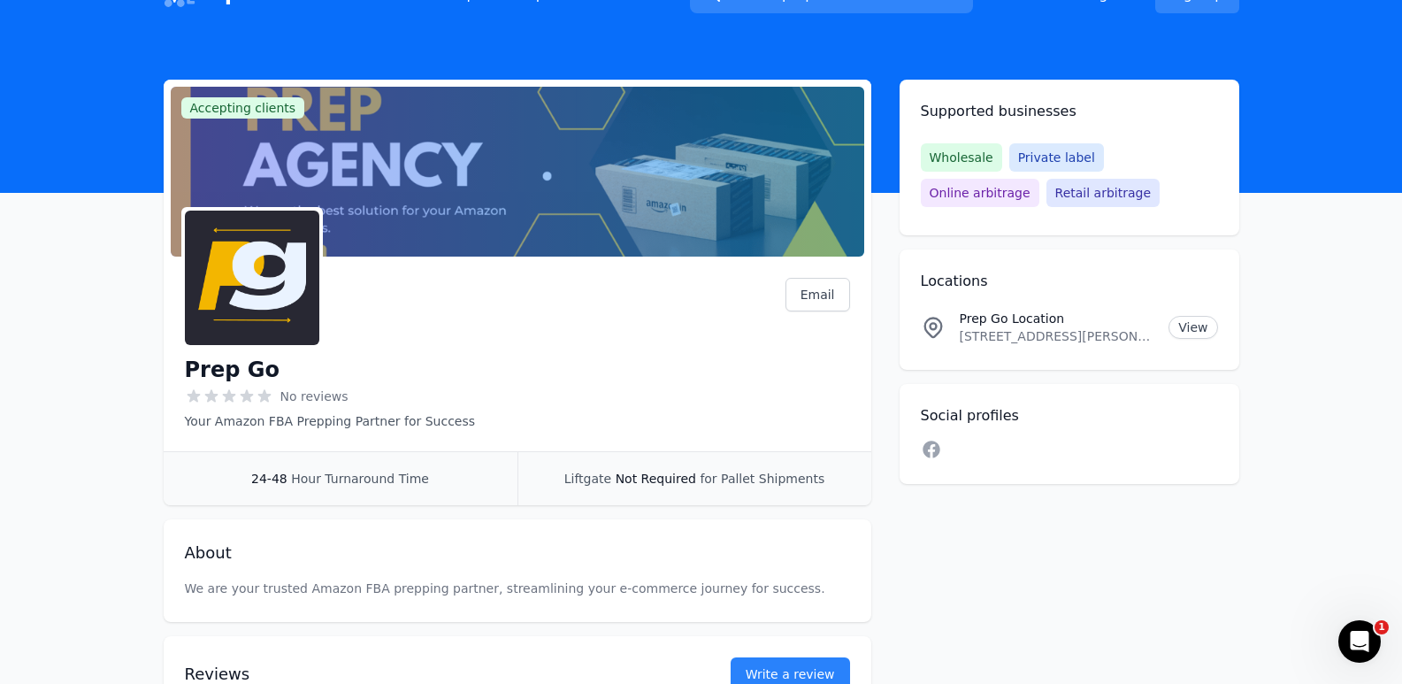
click at [957, 163] on span "Wholesale" at bounding box center [961, 157] width 81 height 28
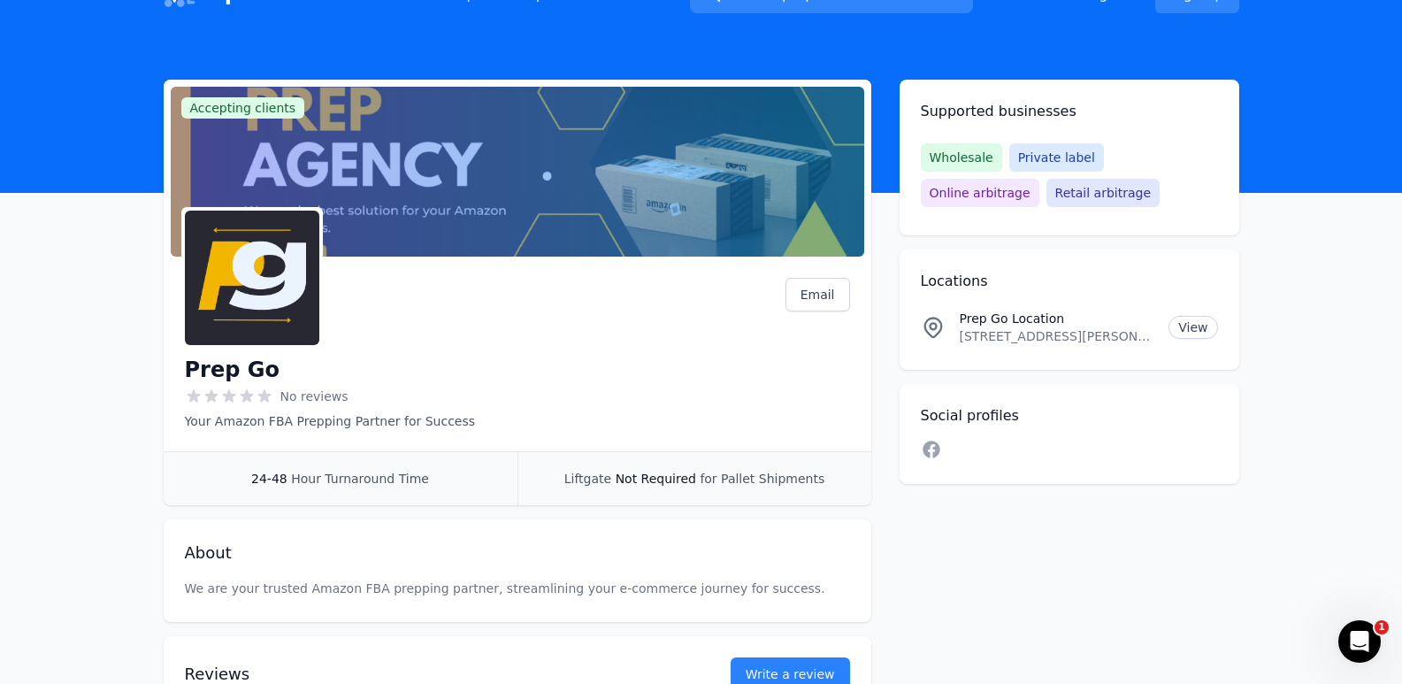
click at [957, 163] on span "Wholesale" at bounding box center [961, 157] width 81 height 28
click at [1070, 162] on span "Private label" at bounding box center [1056, 157] width 95 height 28
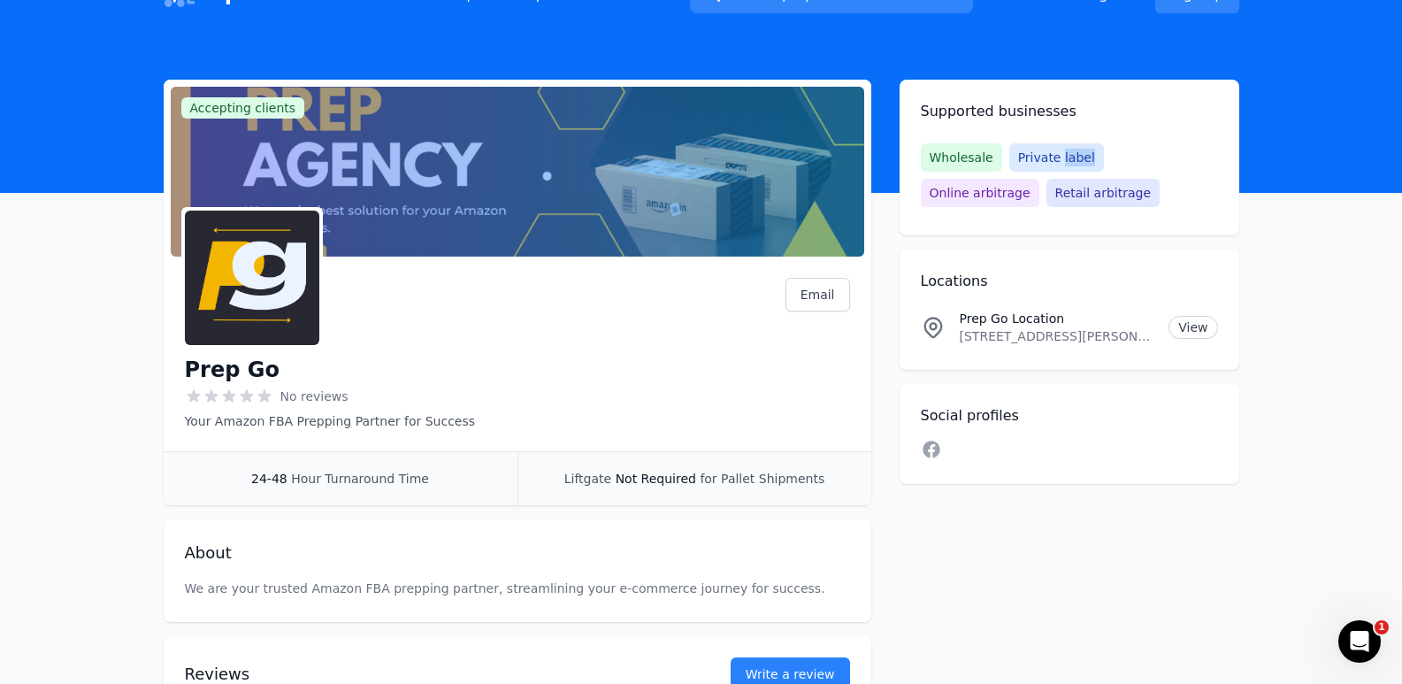
click at [1070, 162] on span "Private label" at bounding box center [1056, 157] width 95 height 28
drag, startPoint x: 1013, startPoint y: 159, endPoint x: 1089, endPoint y: 161, distance: 76.1
click at [1089, 161] on span "Private label" at bounding box center [1056, 157] width 95 height 28
click at [1045, 199] on div "Wholesale Private label Online arbitrage Retail arbitrage" at bounding box center [1069, 175] width 297 height 64
click at [1046, 184] on span "Retail arbitrage" at bounding box center [1102, 193] width 113 height 28
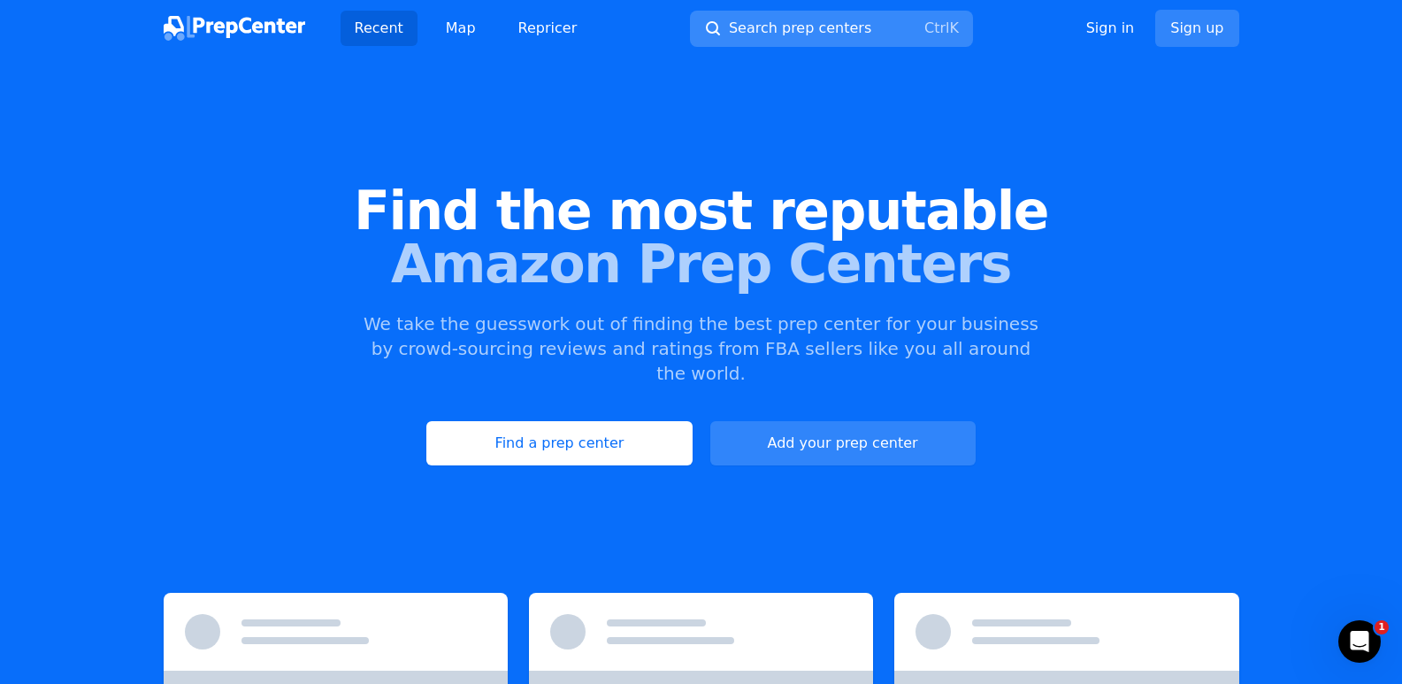
click at [732, 24] on span "Search prep centers" at bounding box center [800, 28] width 142 height 21
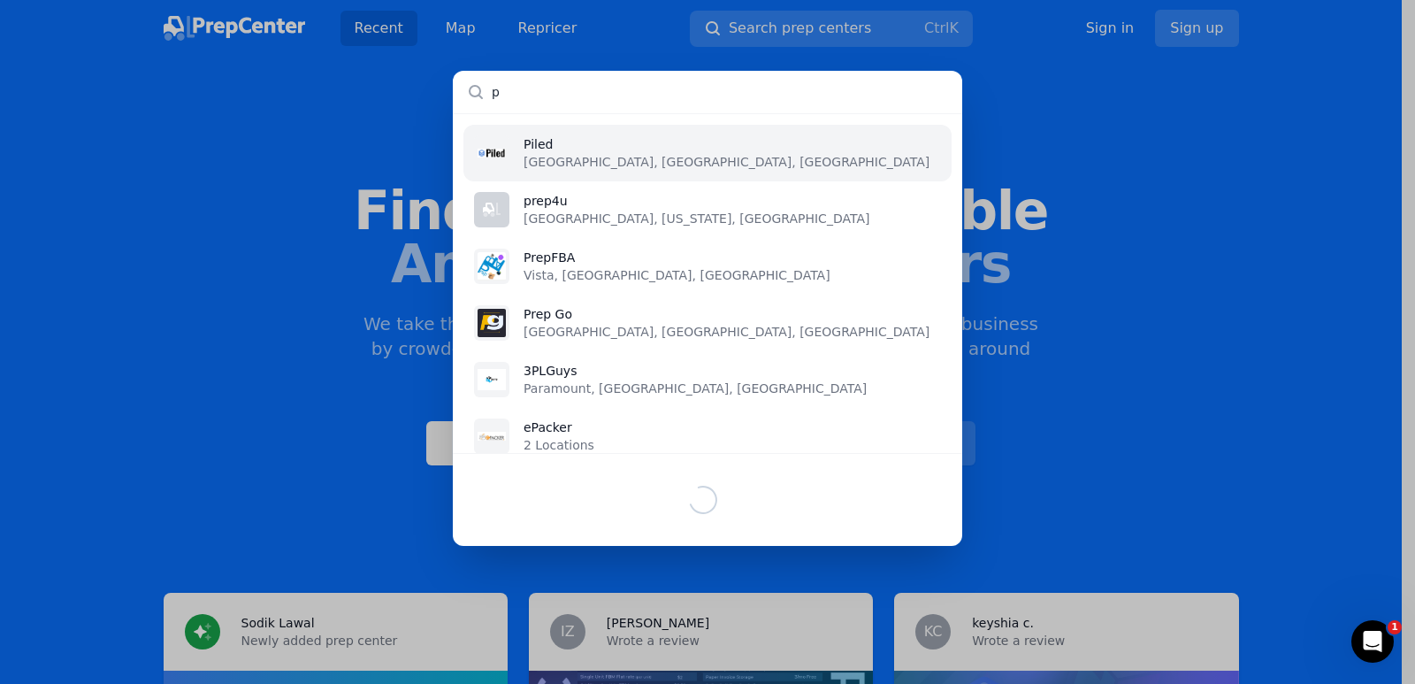
type input "pr"
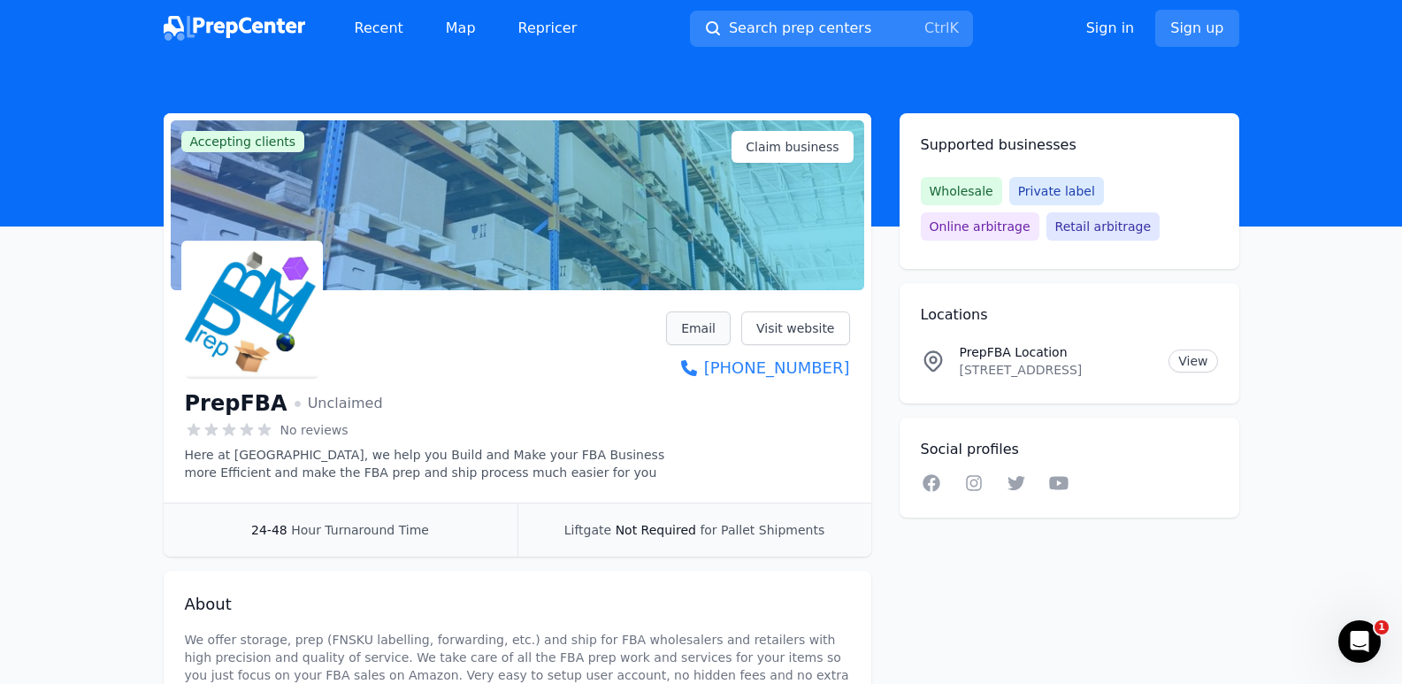
click at [702, 336] on link "Email" at bounding box center [698, 328] width 65 height 34
click at [703, 336] on link "Email" at bounding box center [698, 328] width 65 height 34
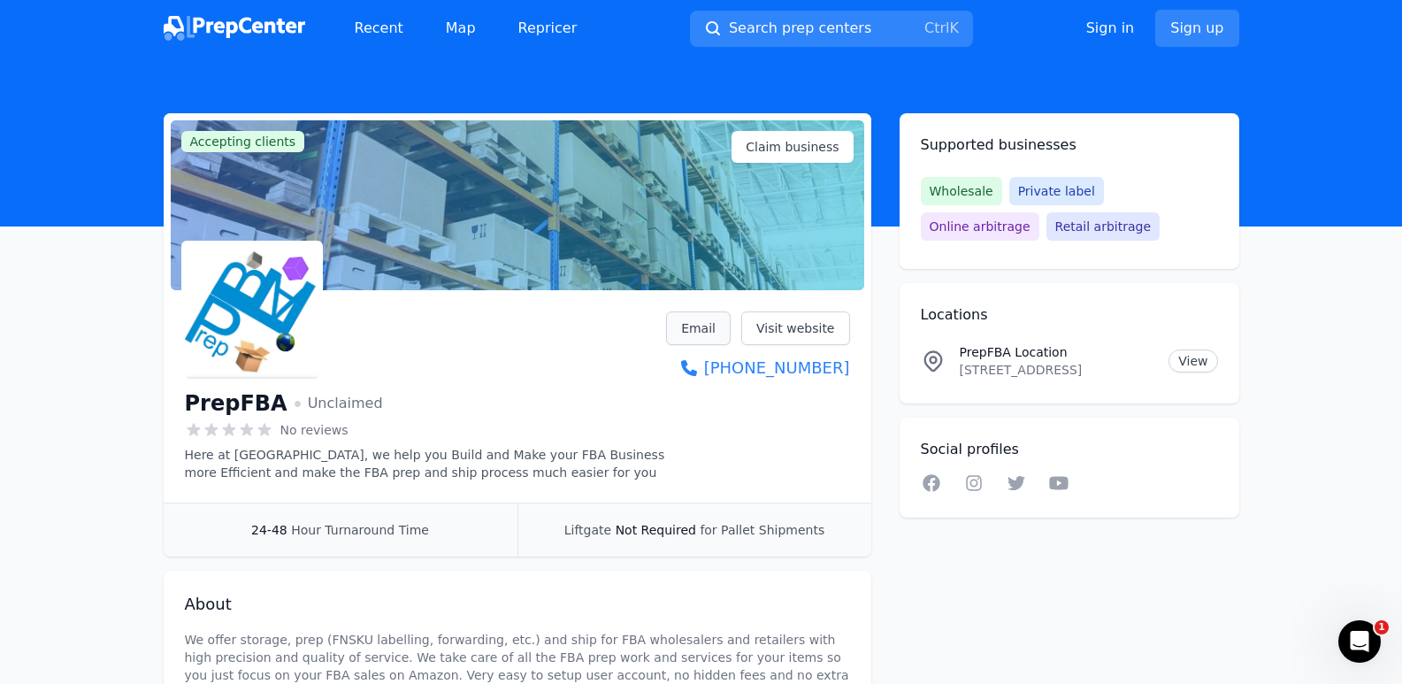
click at [706, 323] on link "Email" at bounding box center [698, 328] width 65 height 34
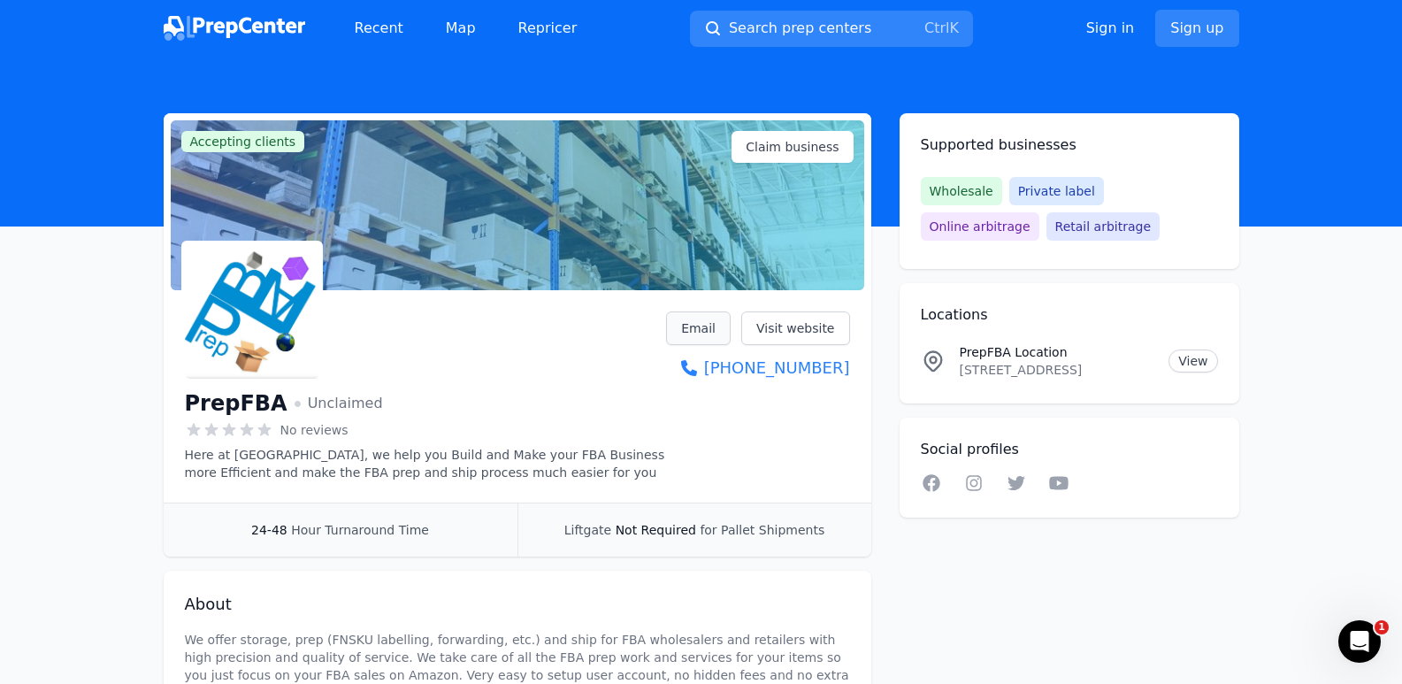
click at [706, 323] on link "Email" at bounding box center [698, 328] width 65 height 34
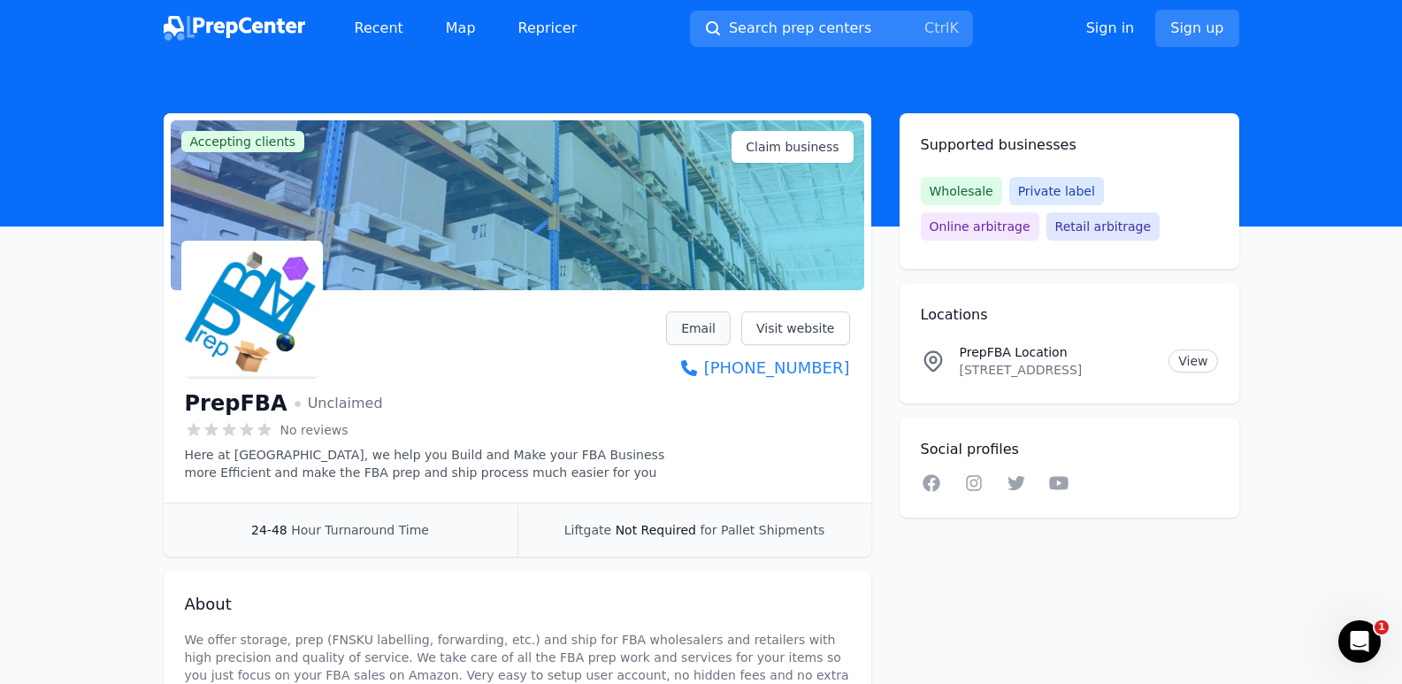
click at [706, 323] on link "Email" at bounding box center [698, 328] width 65 height 34
click at [704, 326] on link "Email" at bounding box center [698, 328] width 65 height 34
click at [709, 335] on link "Email" at bounding box center [698, 328] width 65 height 34
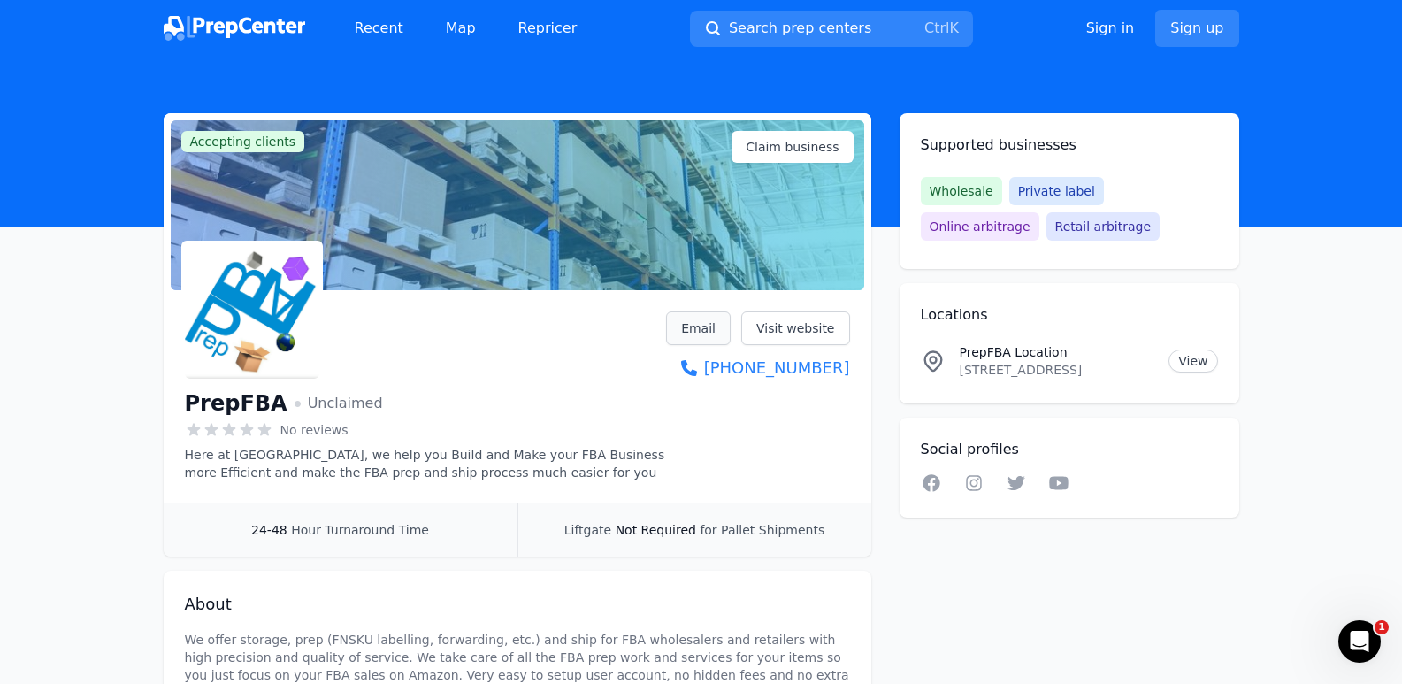
click at [709, 335] on link "Email" at bounding box center [698, 328] width 65 height 34
click at [812, 335] on link "Visit website" at bounding box center [795, 328] width 109 height 34
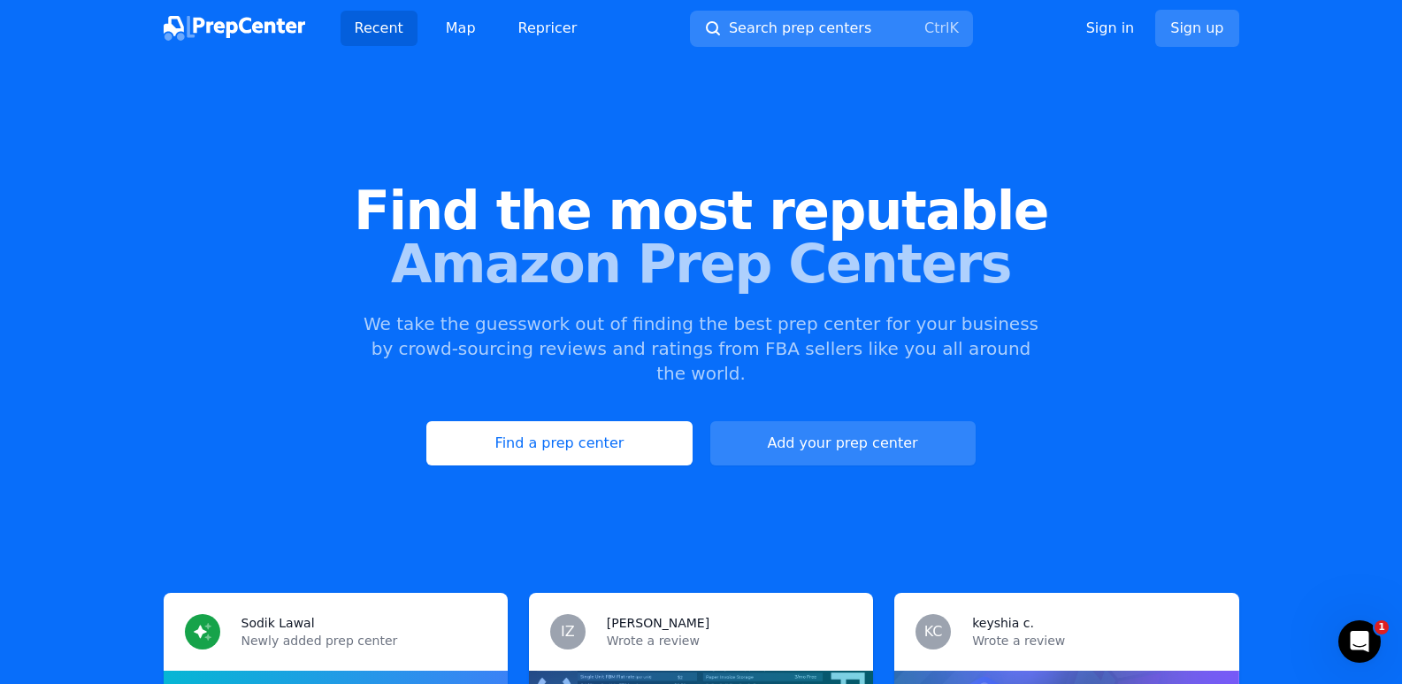
click at [349, 150] on div "Find the most reputable Amazon Prep Centers We take the guesswork out of findin…" at bounding box center [701, 324] width 1402 height 479
click at [816, 29] on span "Search prep centers" at bounding box center [800, 28] width 142 height 21
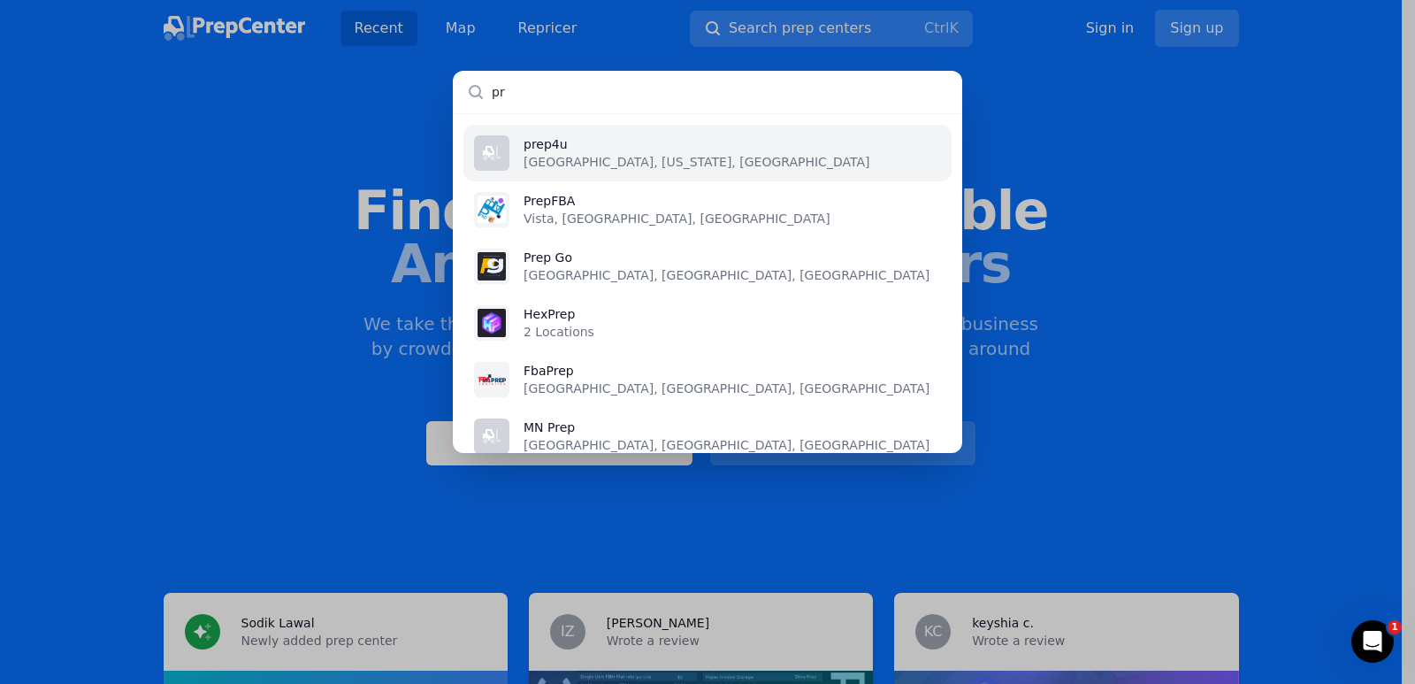
type input "pre"
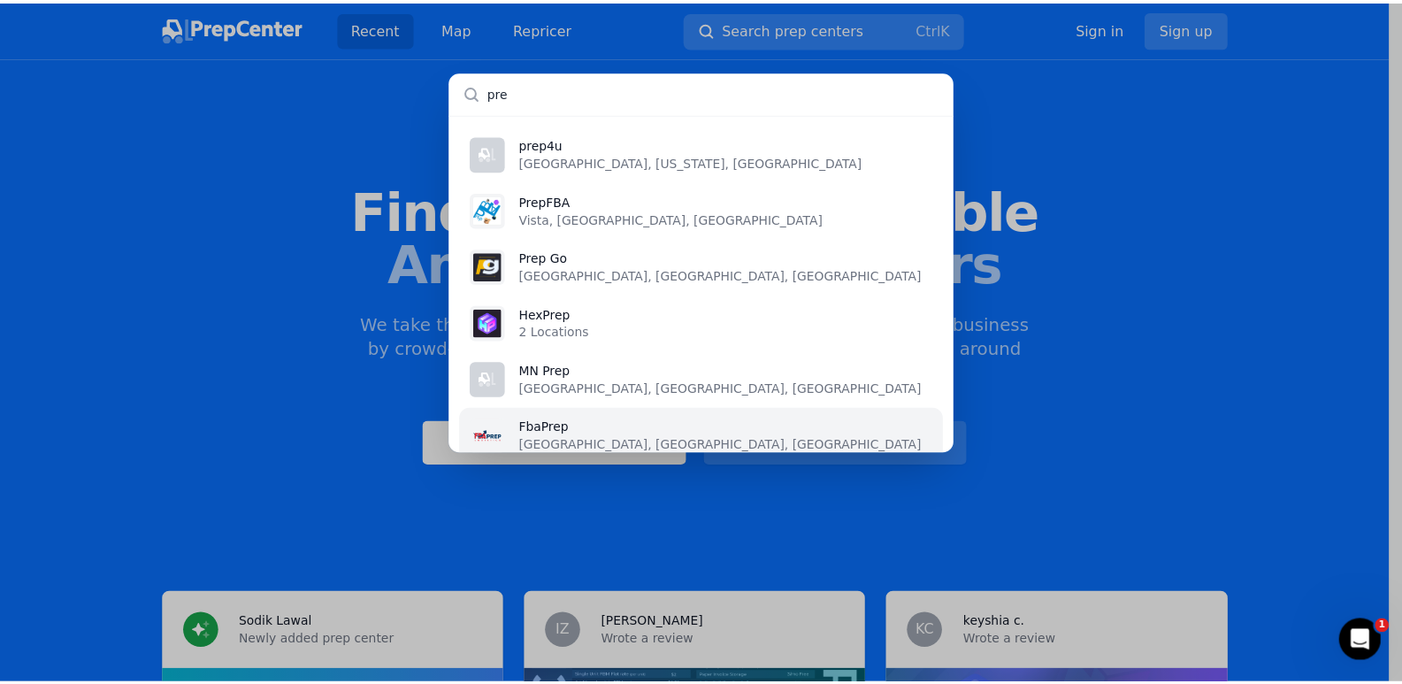
scroll to position [22, 0]
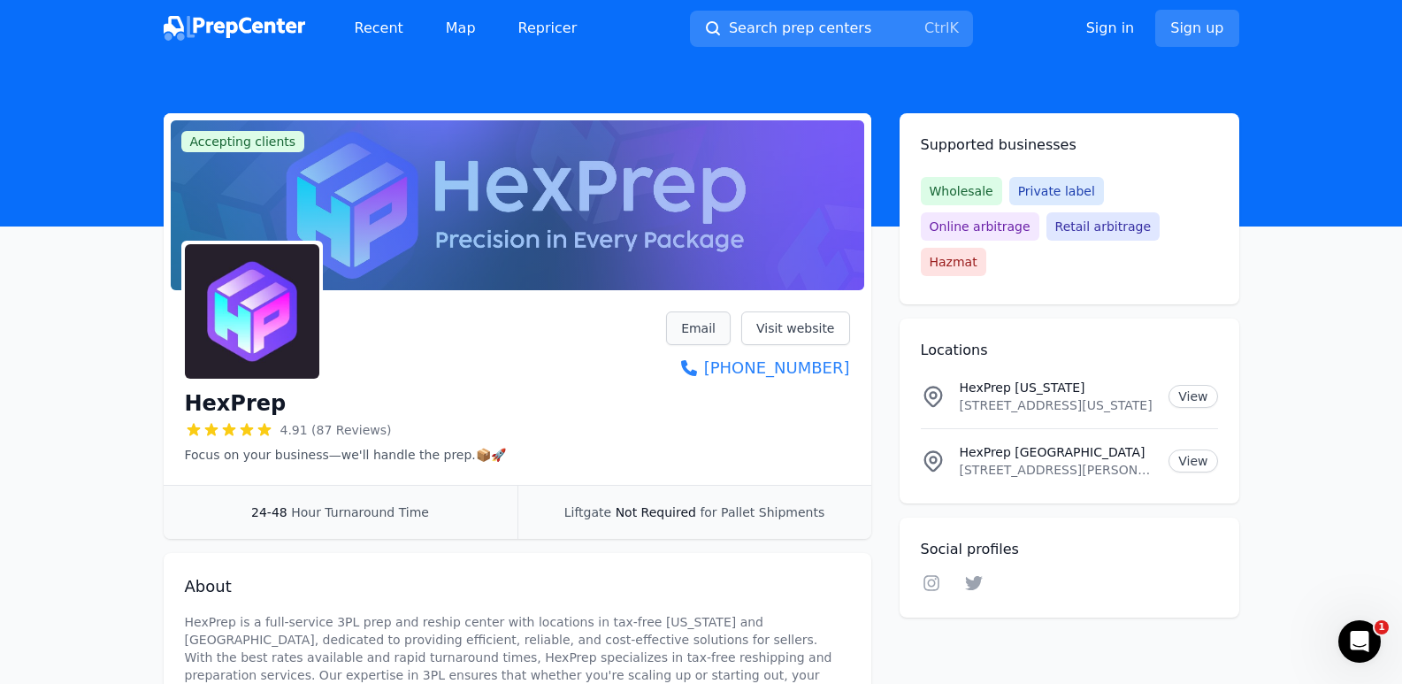
click at [693, 332] on link "Email" at bounding box center [698, 328] width 65 height 34
click at [701, 329] on link "Email" at bounding box center [698, 328] width 65 height 34
click at [823, 41] on button "Search prep centers Ctrl K" at bounding box center [831, 29] width 283 height 36
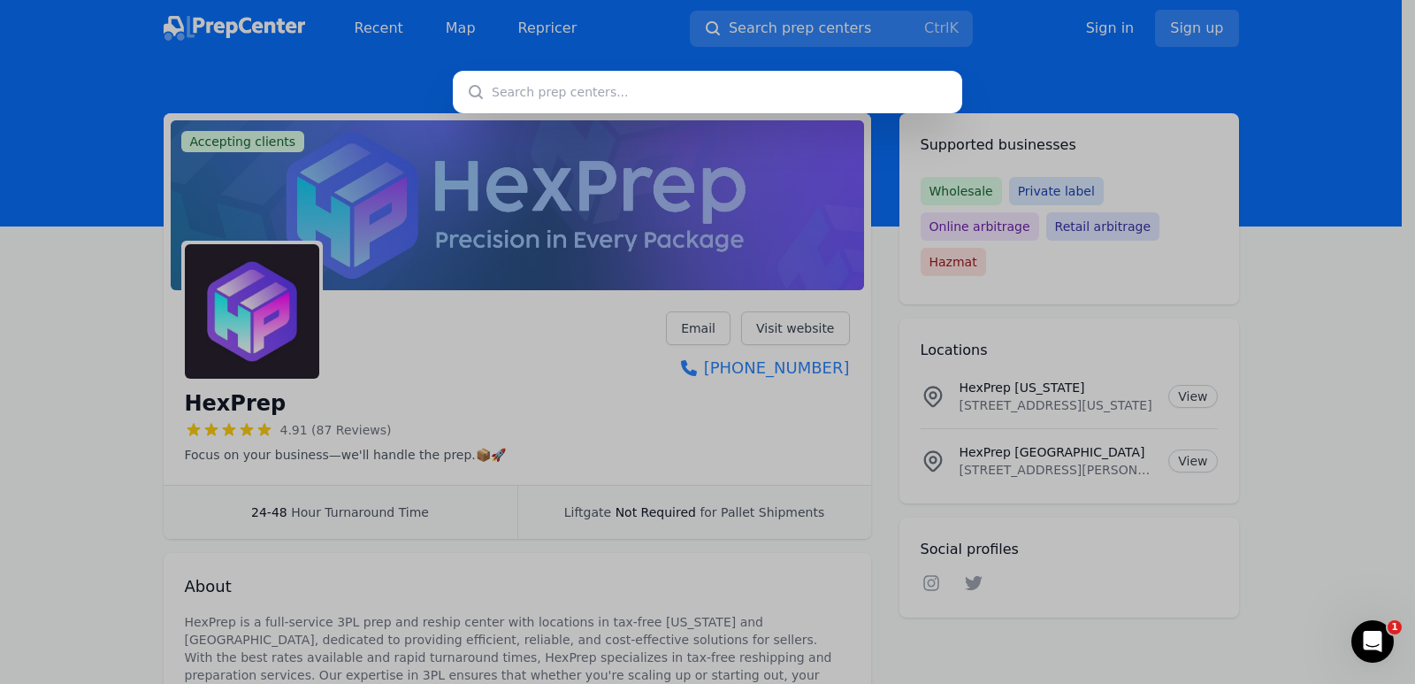
click at [718, 318] on div at bounding box center [707, 342] width 1415 height 684
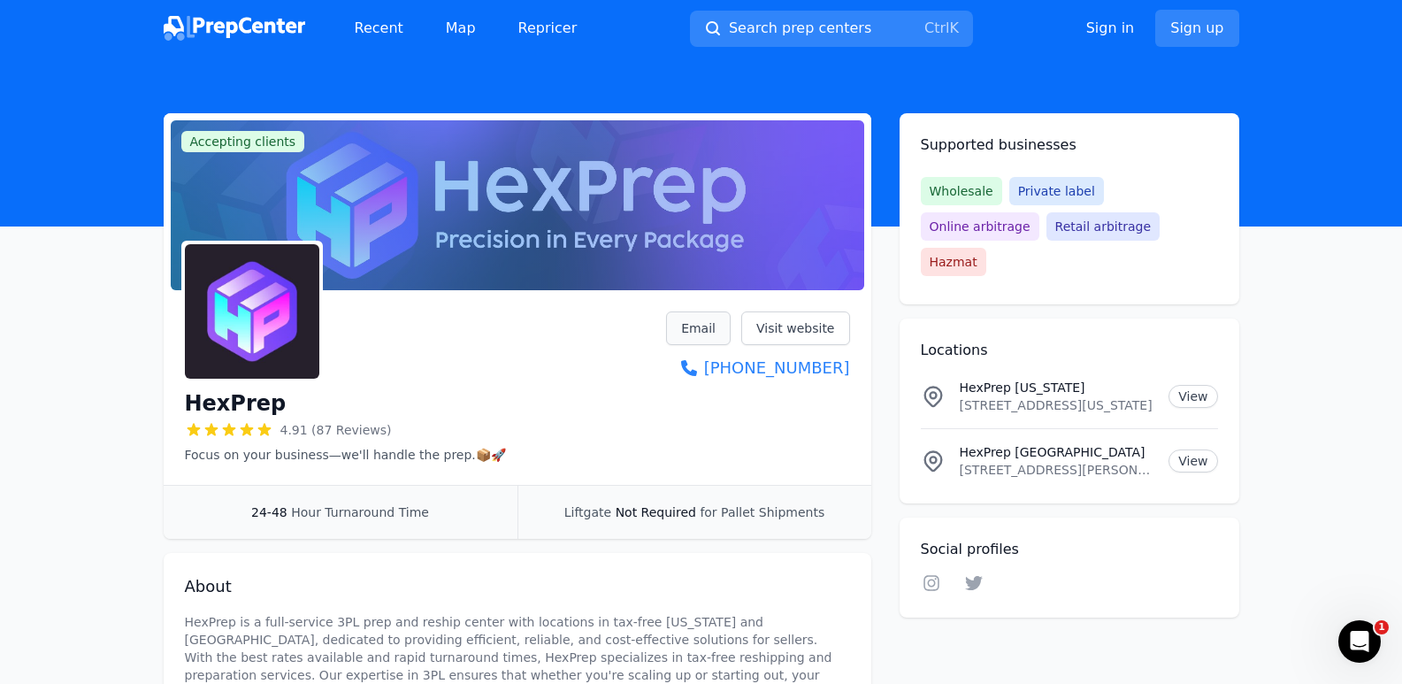
click at [690, 11] on button "Search prep centers Ctrl K" at bounding box center [831, 29] width 283 height 36
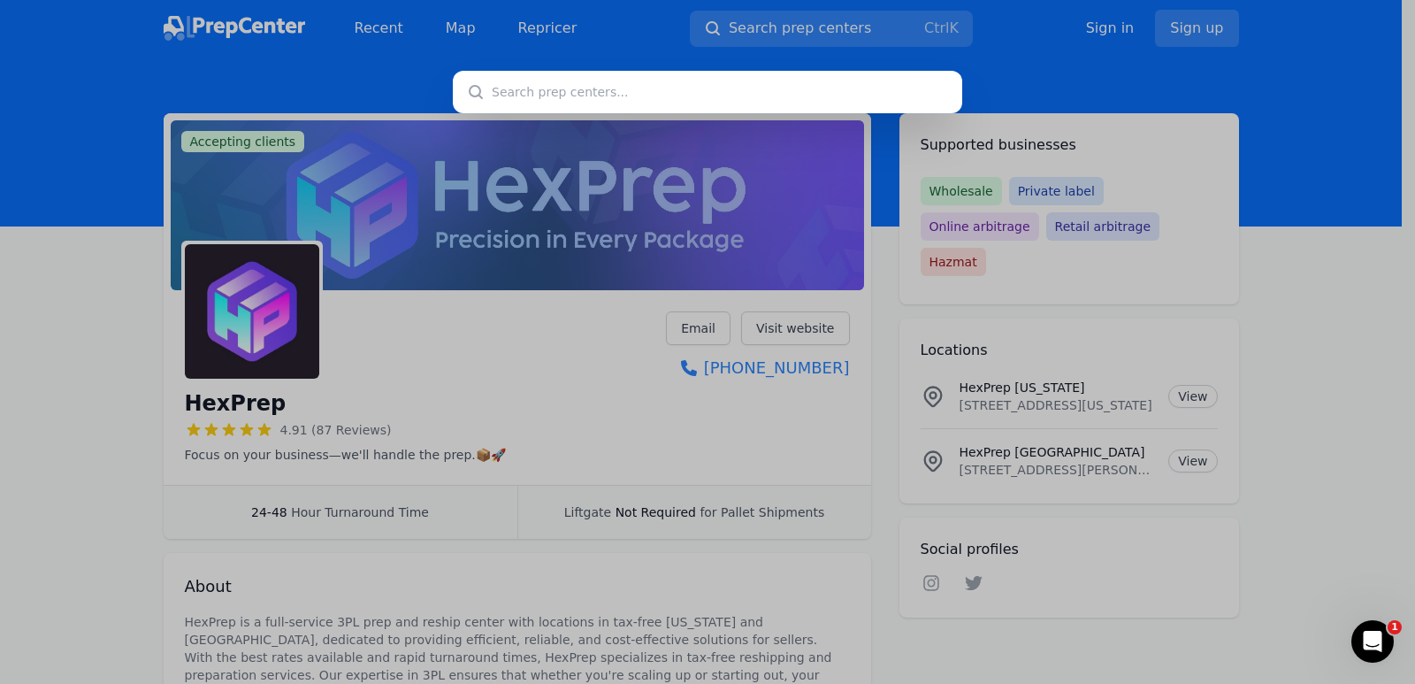
click at [731, 24] on div at bounding box center [707, 342] width 1415 height 684
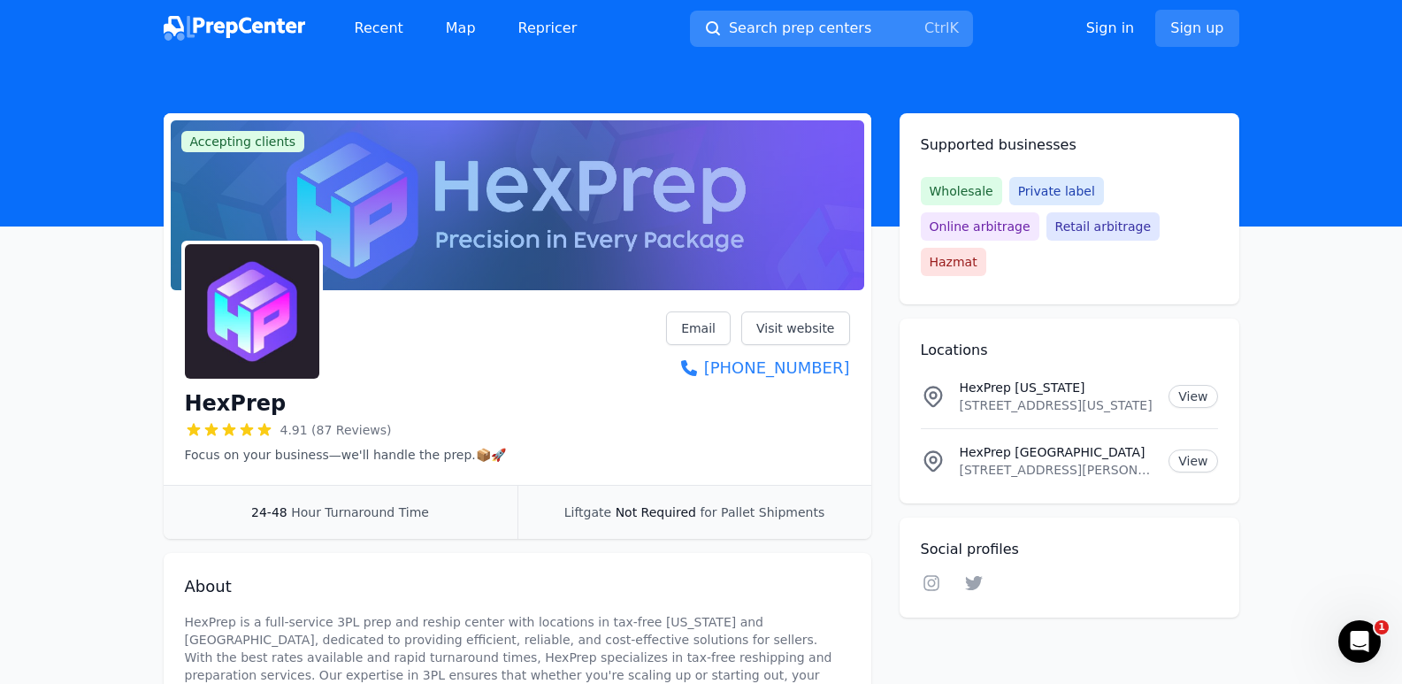
click at [746, 23] on span "Search prep centers" at bounding box center [800, 28] width 142 height 21
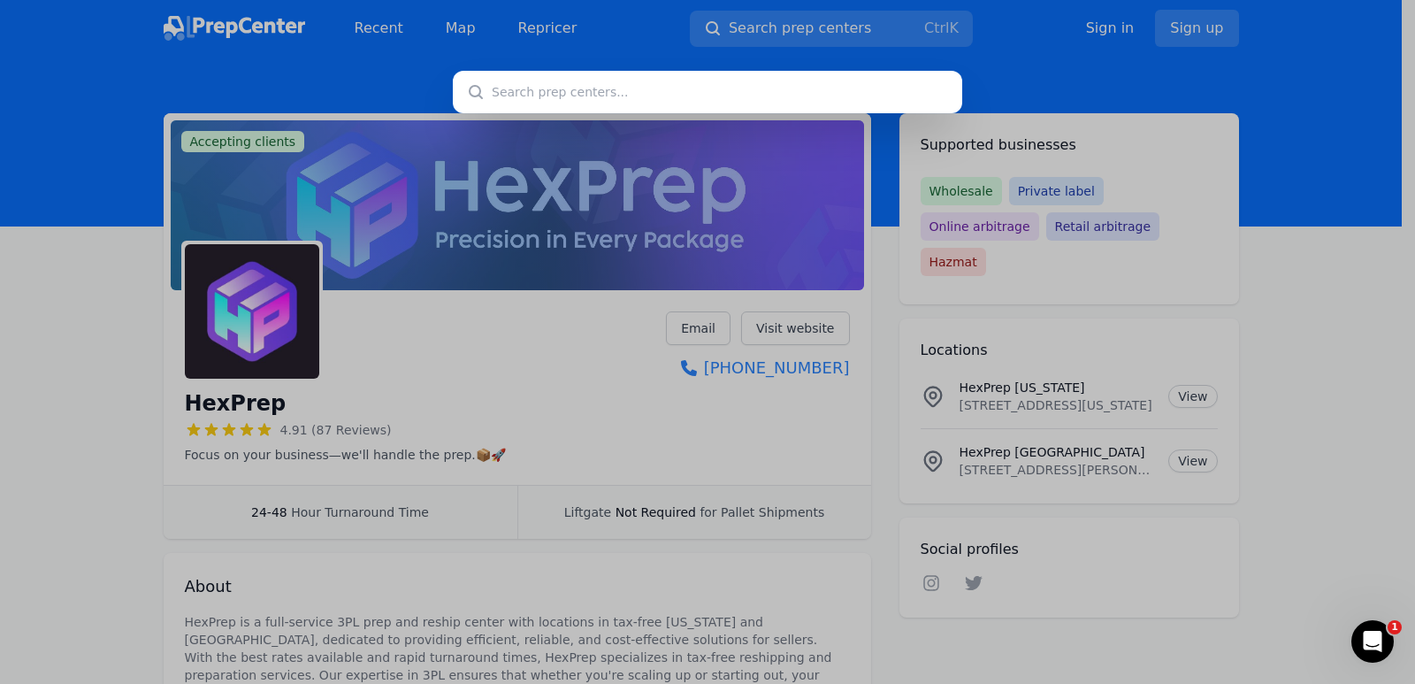
click at [116, 68] on div at bounding box center [707, 342] width 1415 height 684
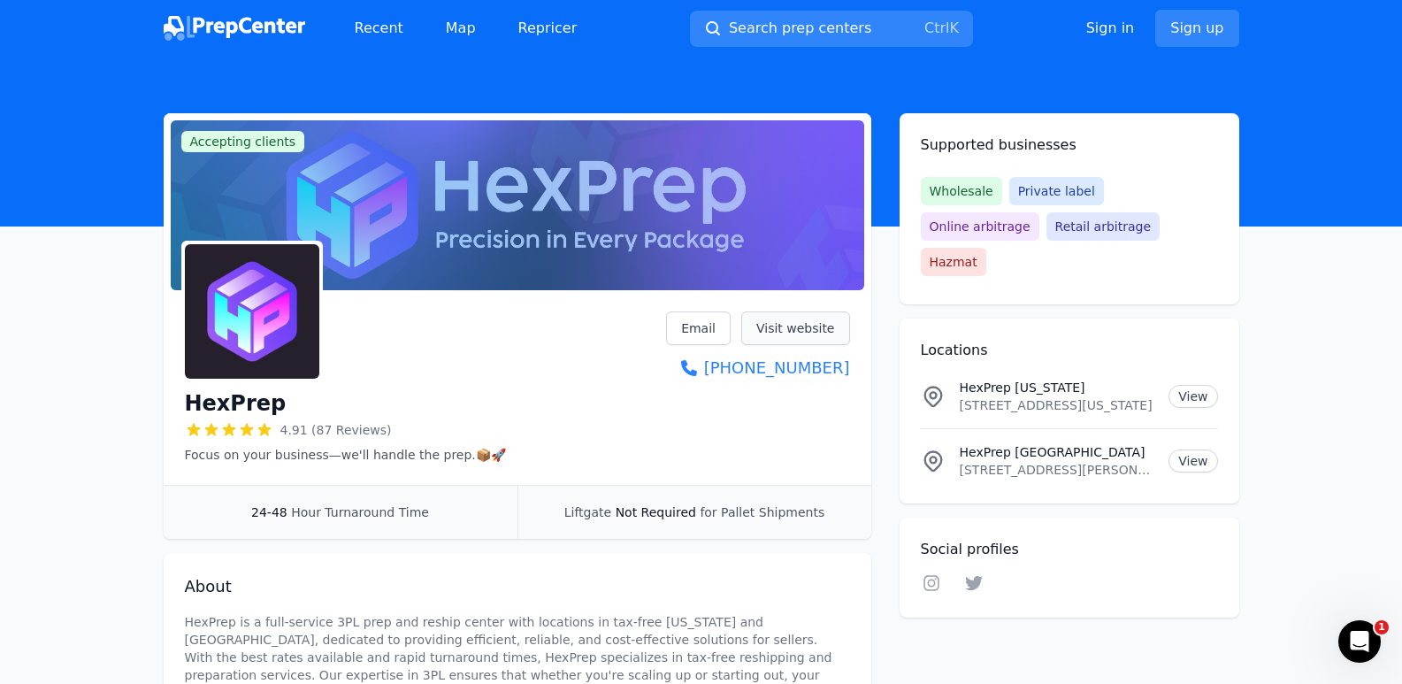
click at [799, 330] on link "Visit website" at bounding box center [795, 328] width 109 height 34
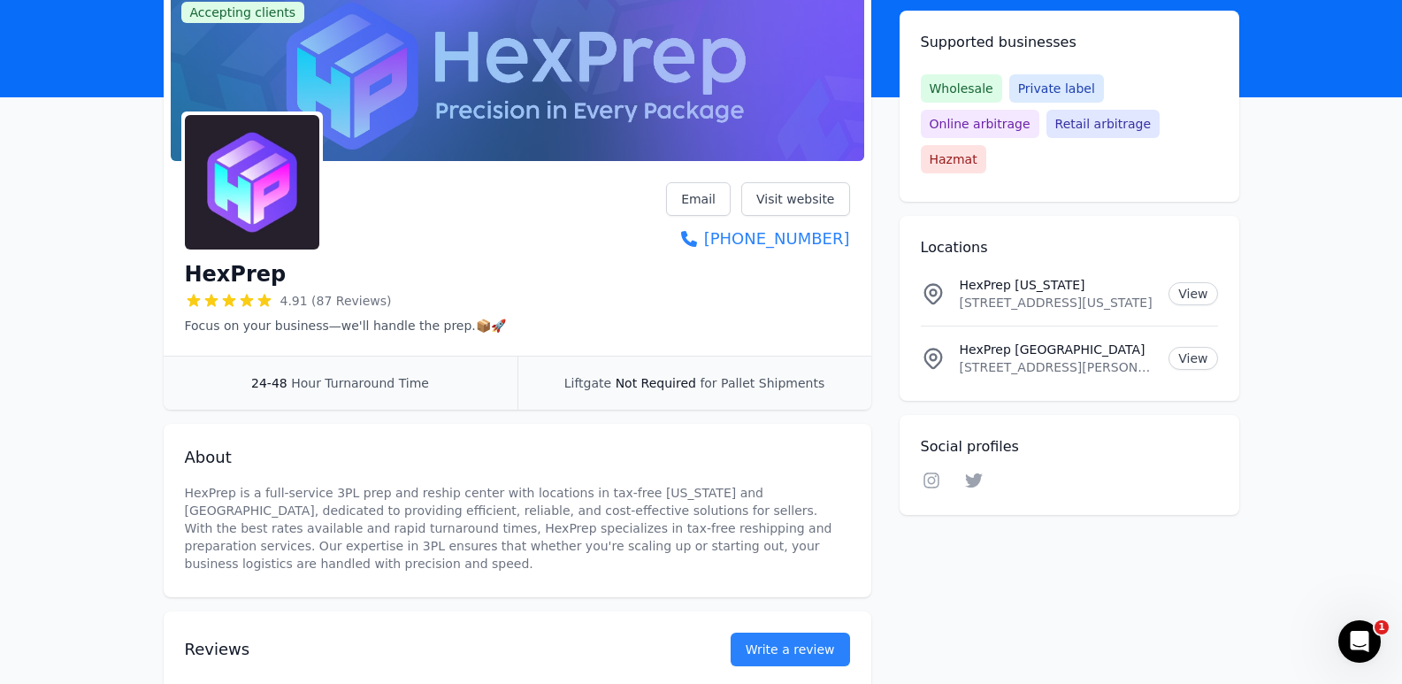
scroll to position [88, 0]
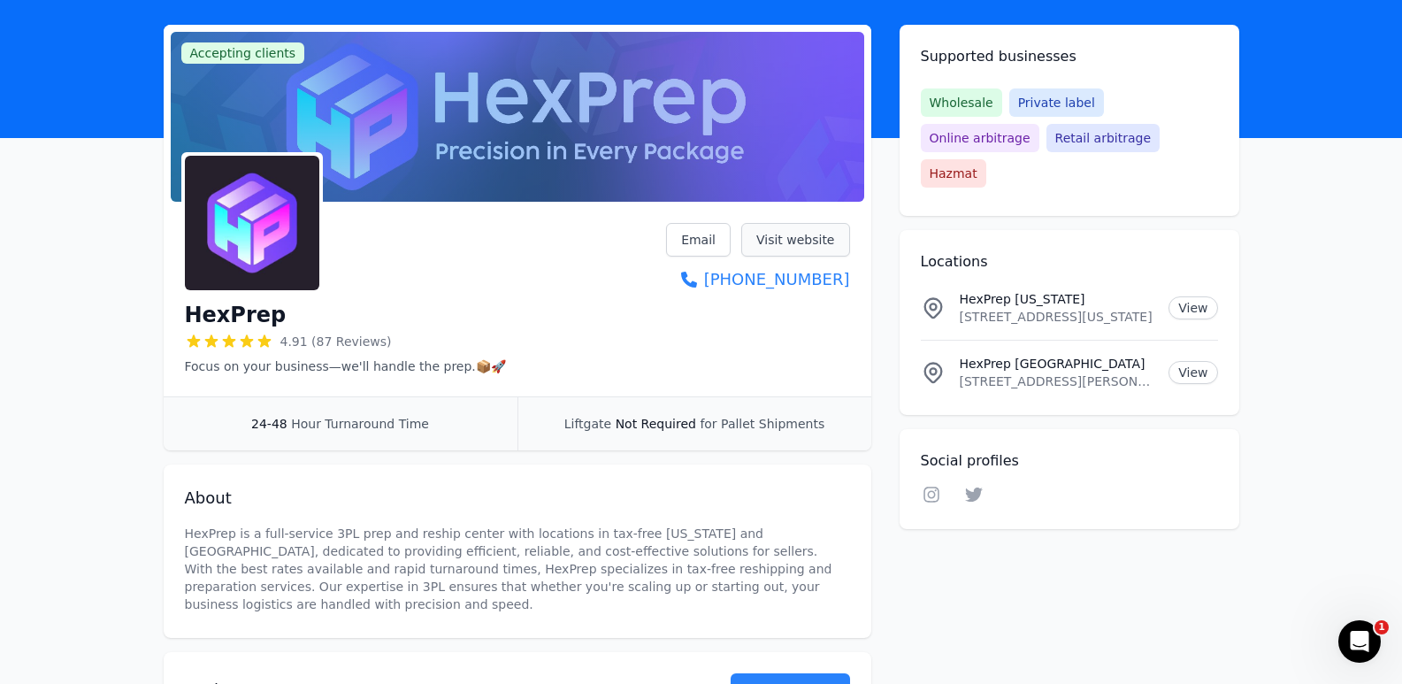
click at [788, 243] on link "Visit website" at bounding box center [795, 240] width 109 height 34
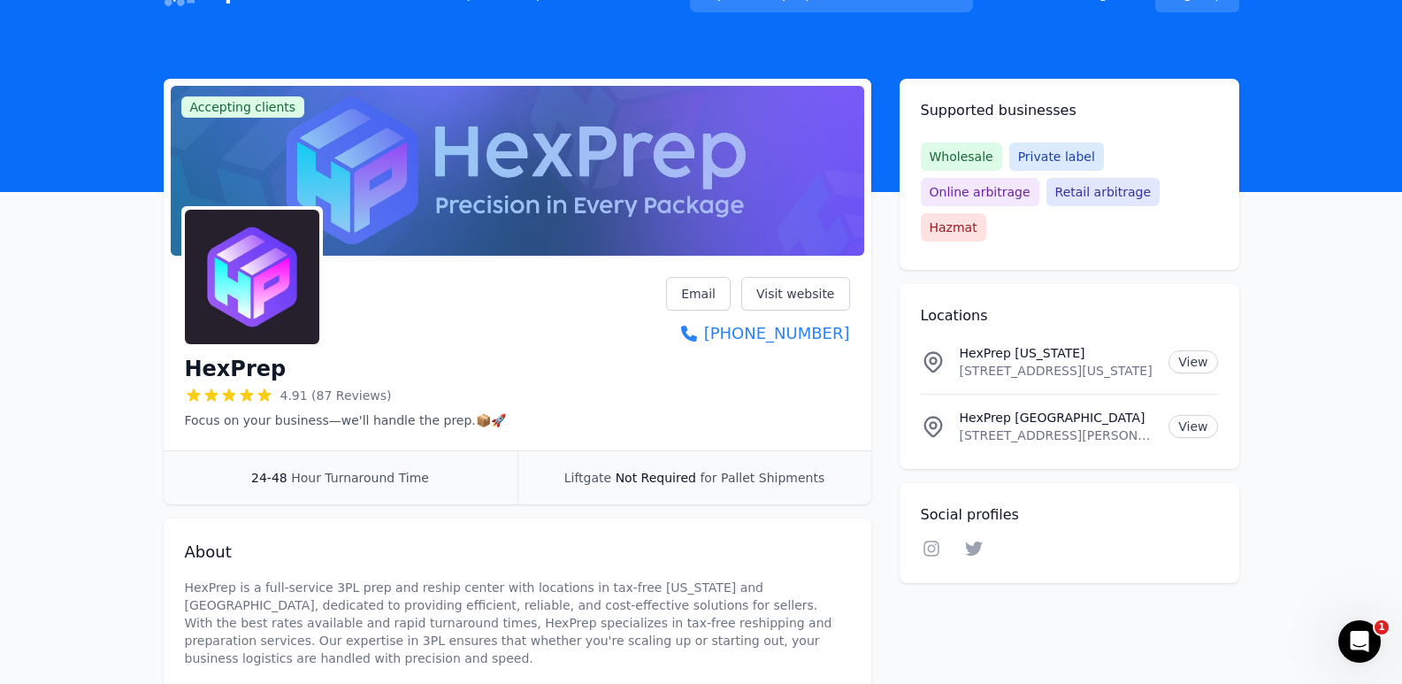
scroll to position [0, 0]
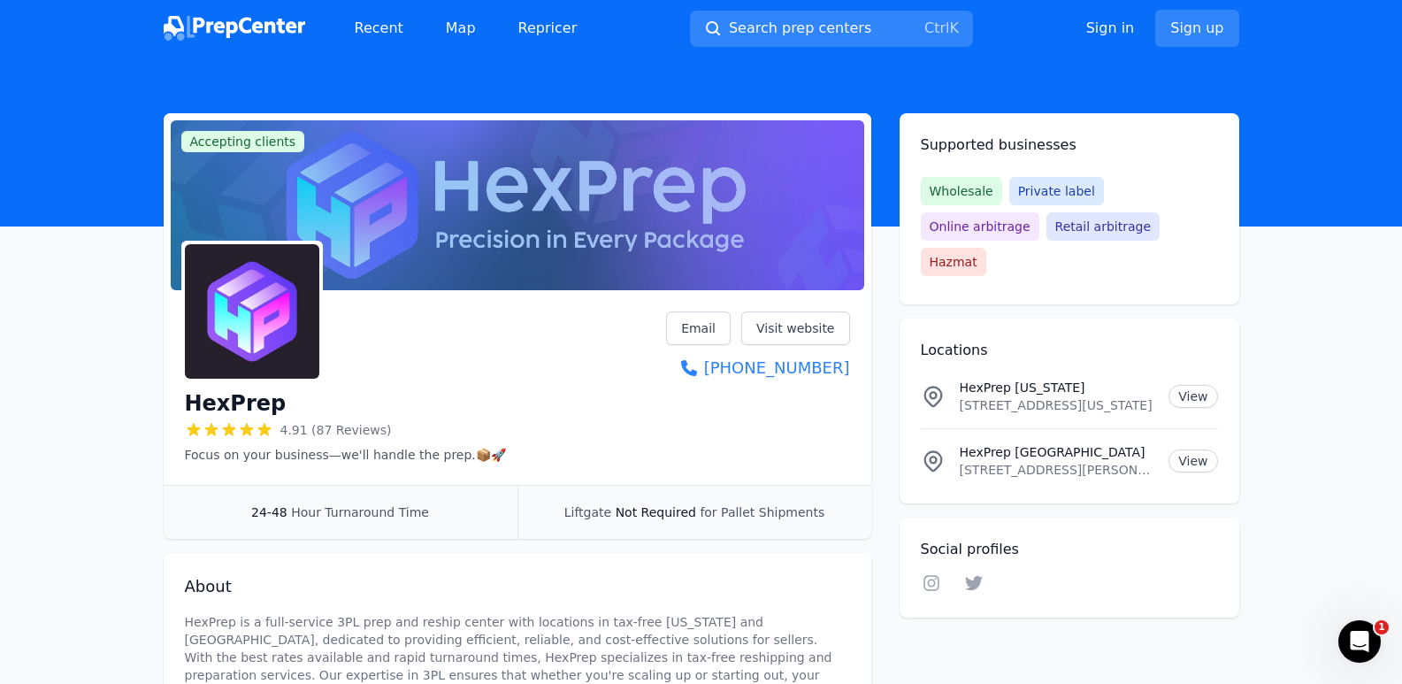
click at [676, 519] on span "Not Required" at bounding box center [656, 512] width 80 height 14
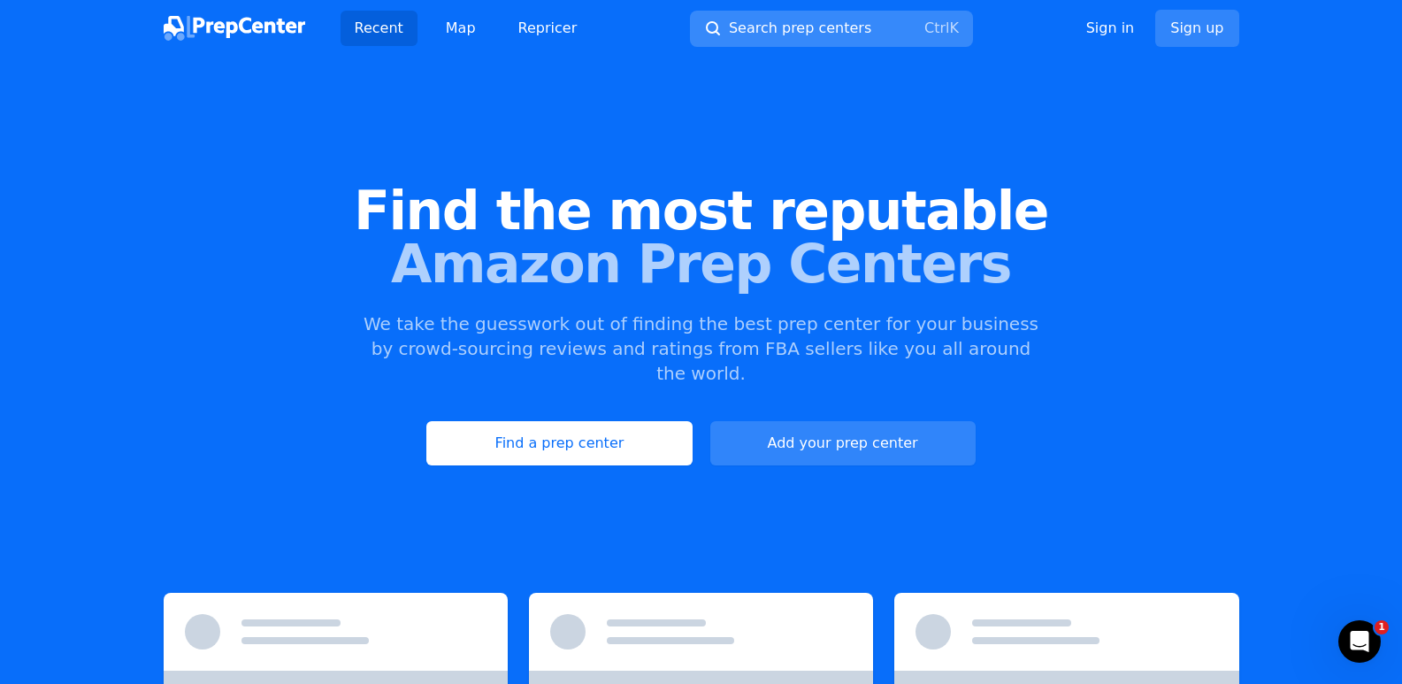
click at [756, 22] on span "Search prep centers" at bounding box center [800, 28] width 142 height 21
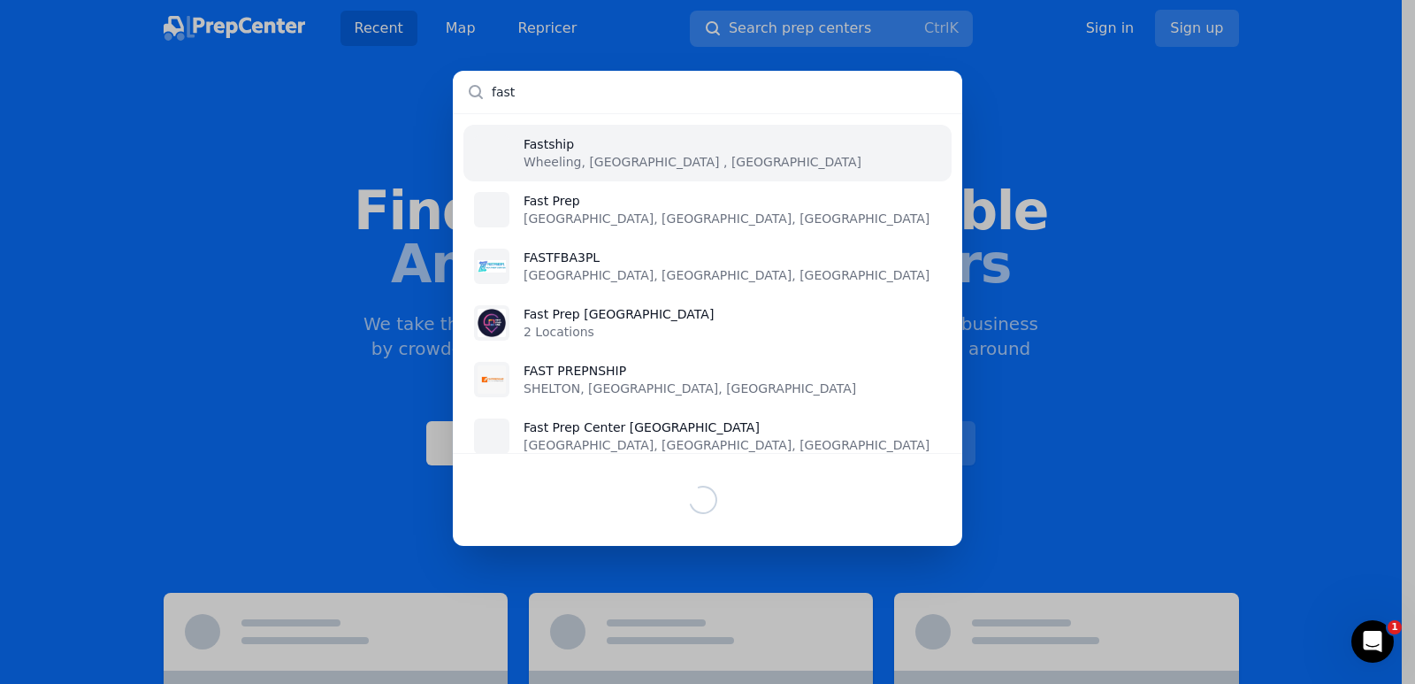
type input "fast"
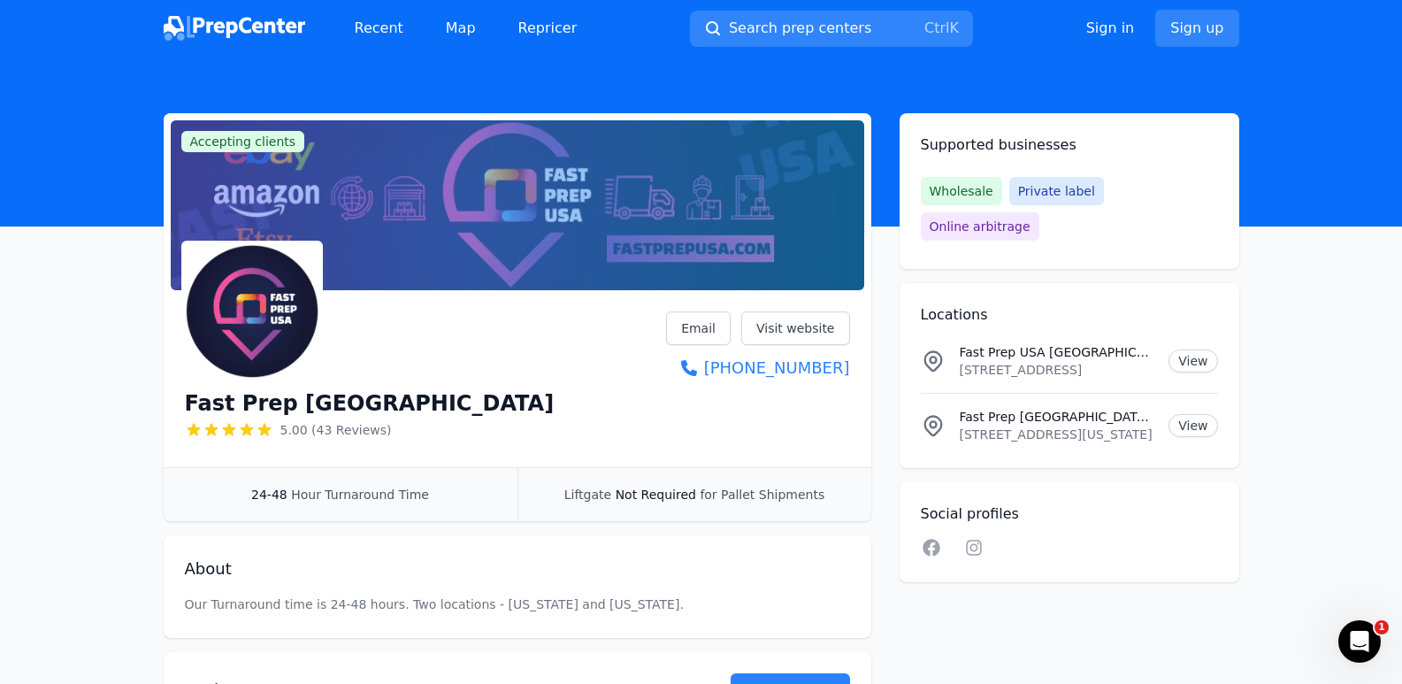
click at [673, 425] on div "Fast Prep USA 5.00 (43 Reviews) Email Visit website (561) 878-1155" at bounding box center [517, 378] width 665 height 134
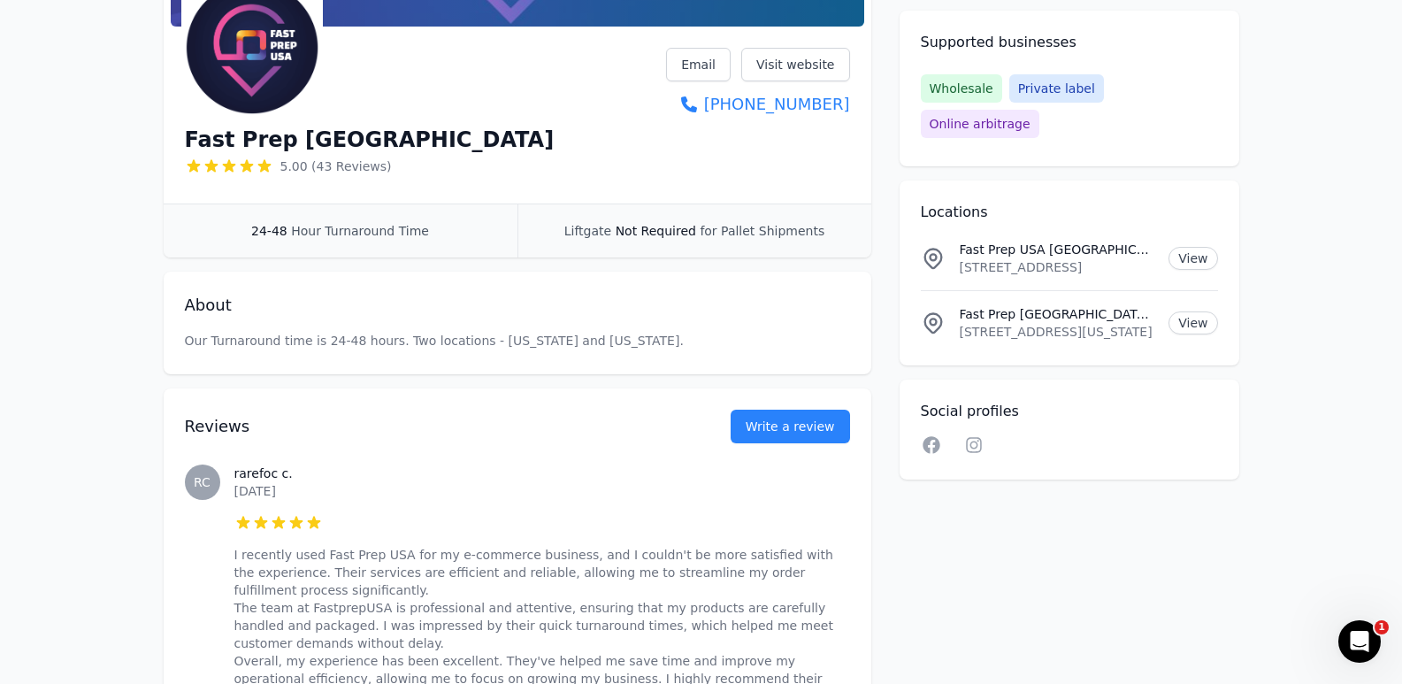
scroll to position [265, 0]
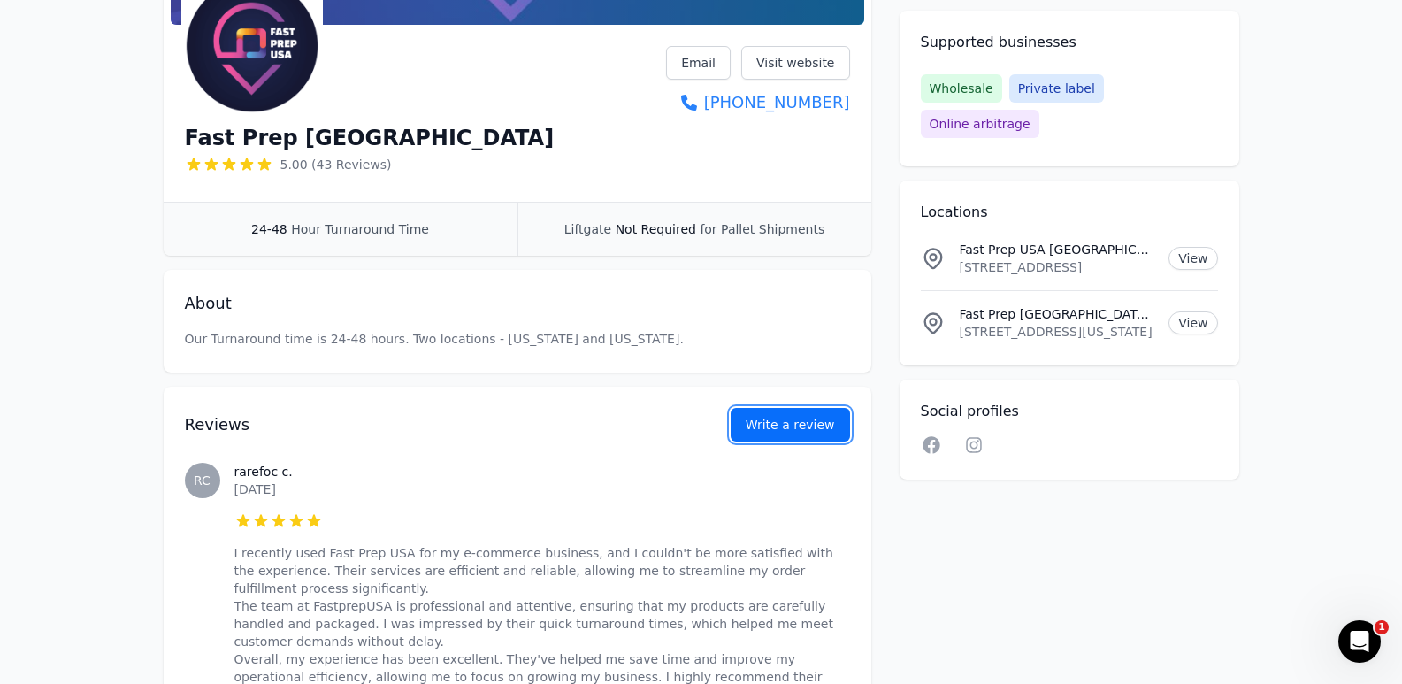
click at [816, 425] on link "Write a review" at bounding box center [790, 425] width 119 height 34
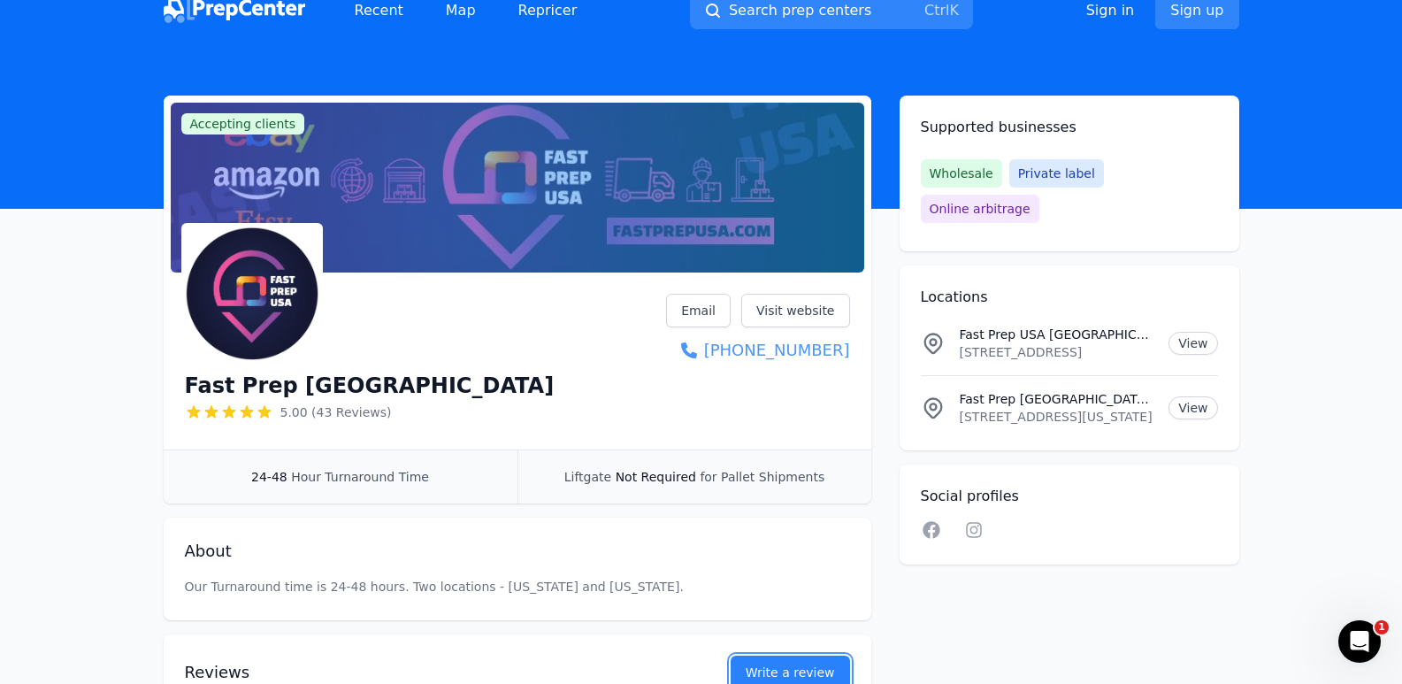
scroll to position [0, 0]
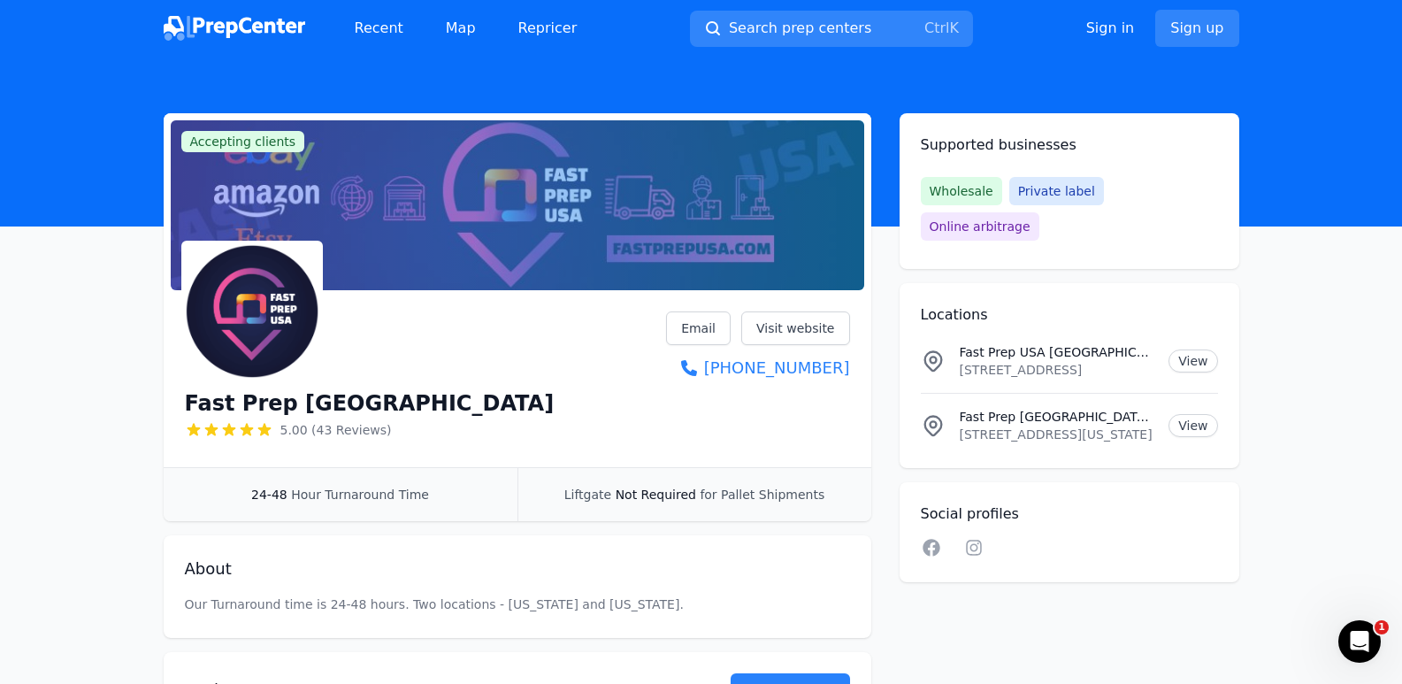
click at [1281, 81] on header at bounding box center [701, 142] width 1402 height 170
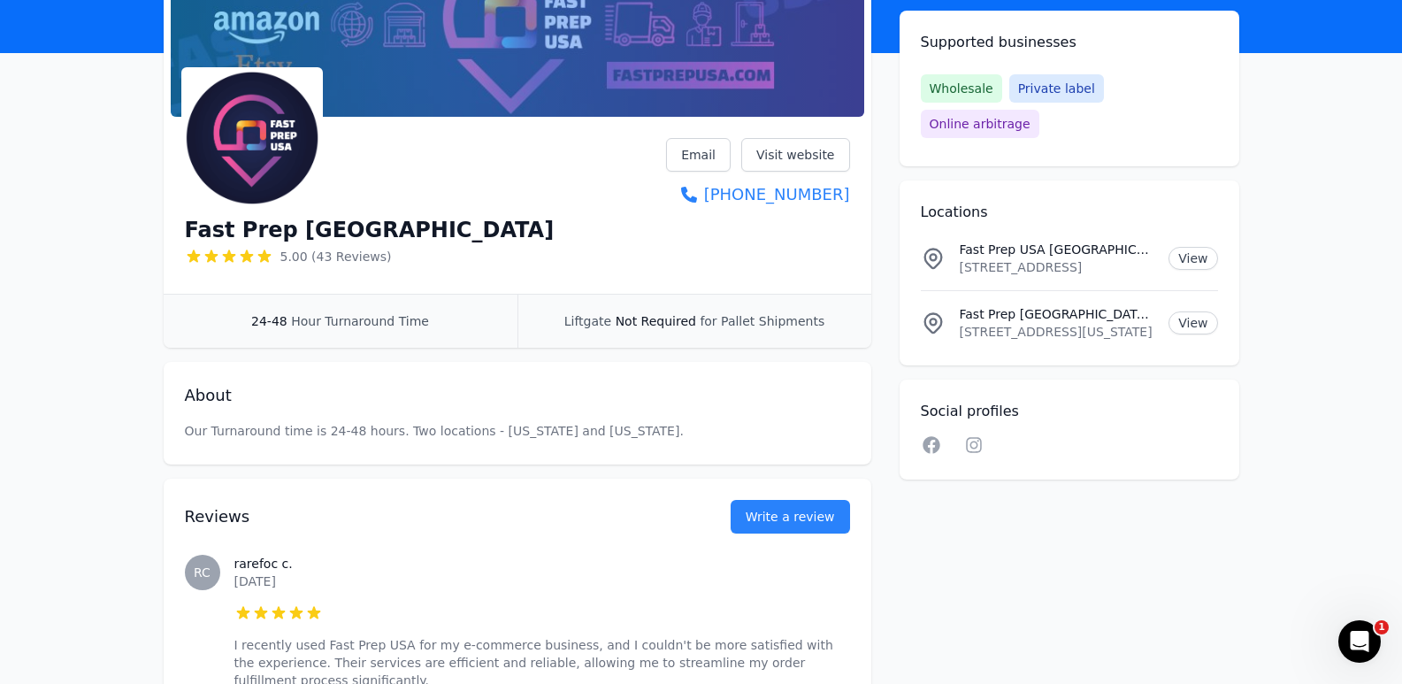
scroll to position [177, 0]
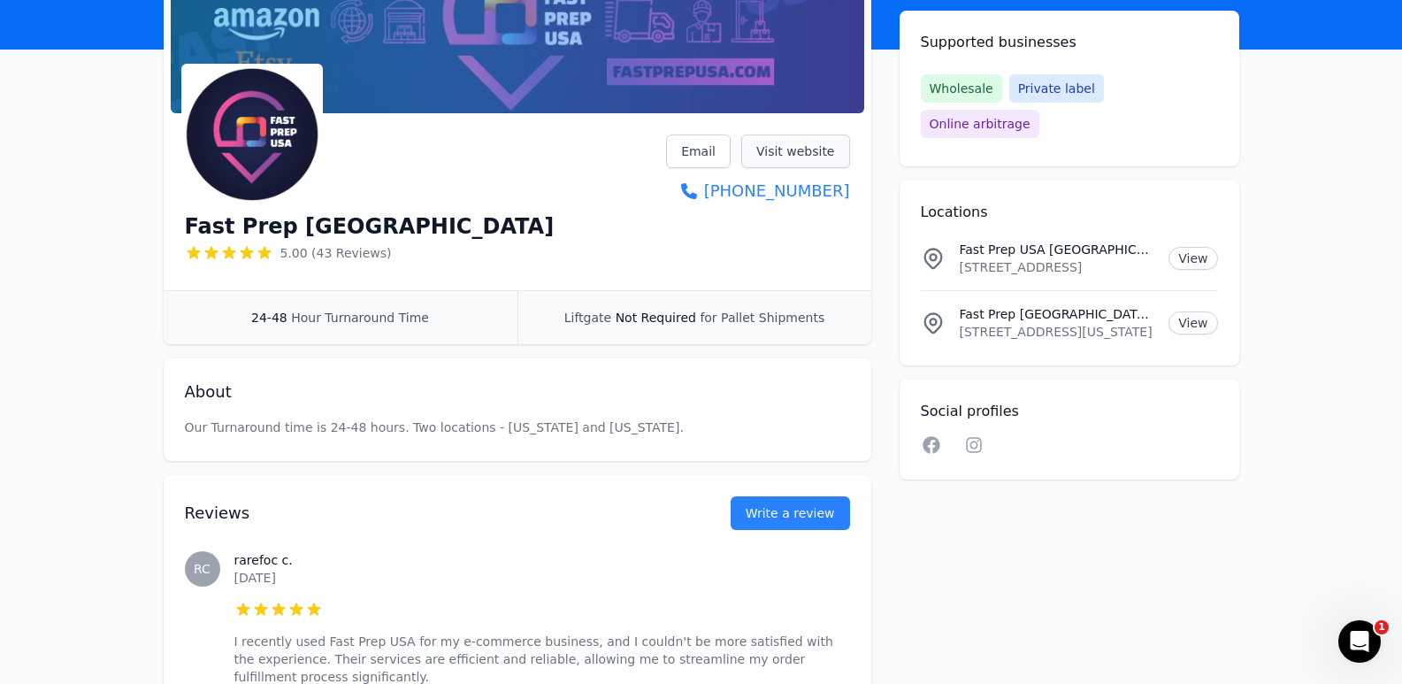
click at [779, 155] on link "Visit website" at bounding box center [795, 151] width 109 height 34
